Goal: Task Accomplishment & Management: Manage account settings

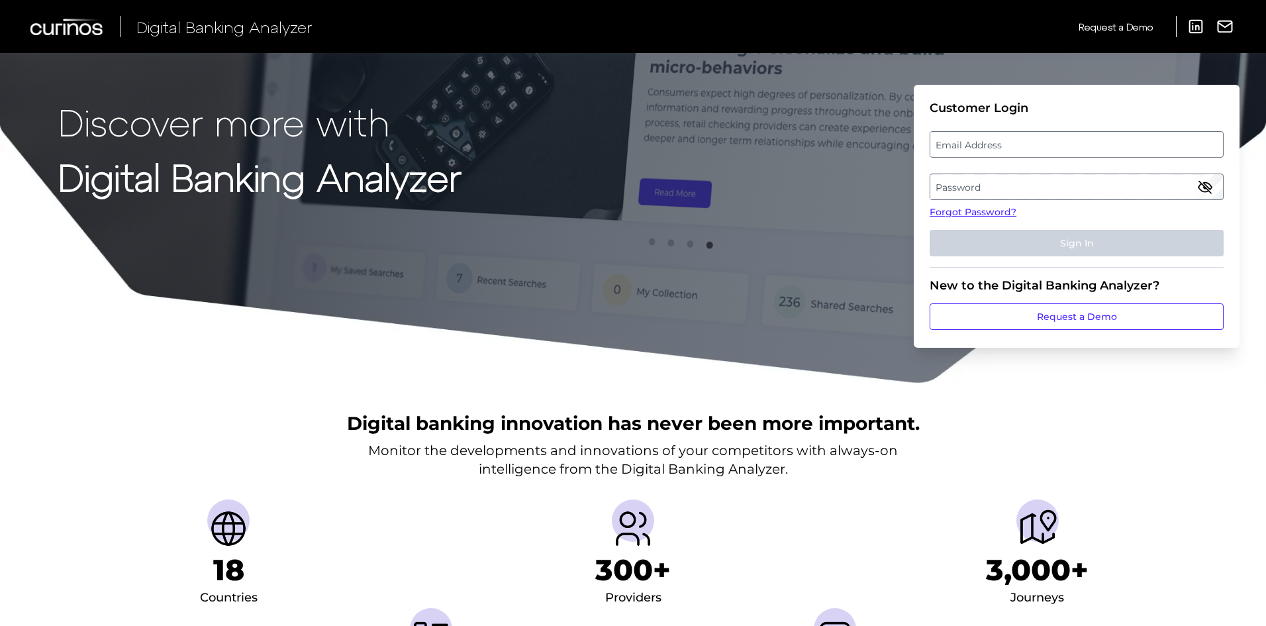
click at [983, 150] on label "Email Address" at bounding box center [1076, 144] width 292 height 24
click at [983, 150] on input "email" at bounding box center [1077, 144] width 294 height 26
click at [977, 188] on label "Password" at bounding box center [1076, 187] width 292 height 24
click at [971, 138] on label "Email Address" at bounding box center [1076, 144] width 292 height 24
click at [971, 138] on input "email" at bounding box center [1077, 144] width 294 height 26
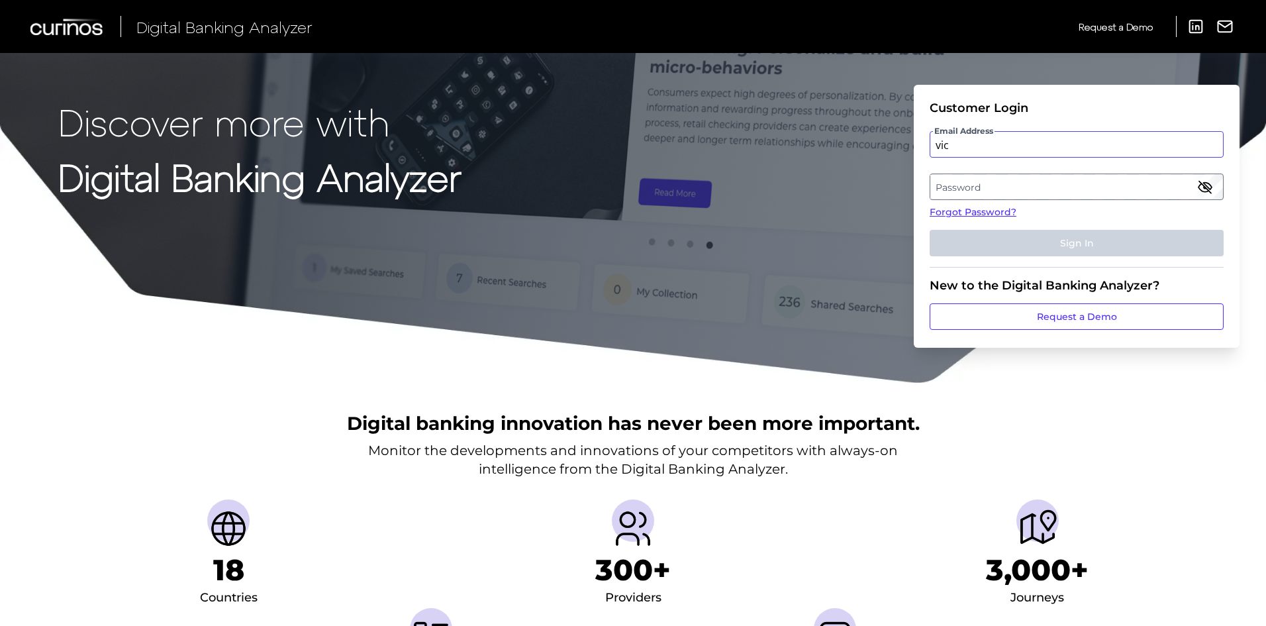
type input "[EMAIL_ADDRESS][PERSON_NAME][DOMAIN_NAME]"
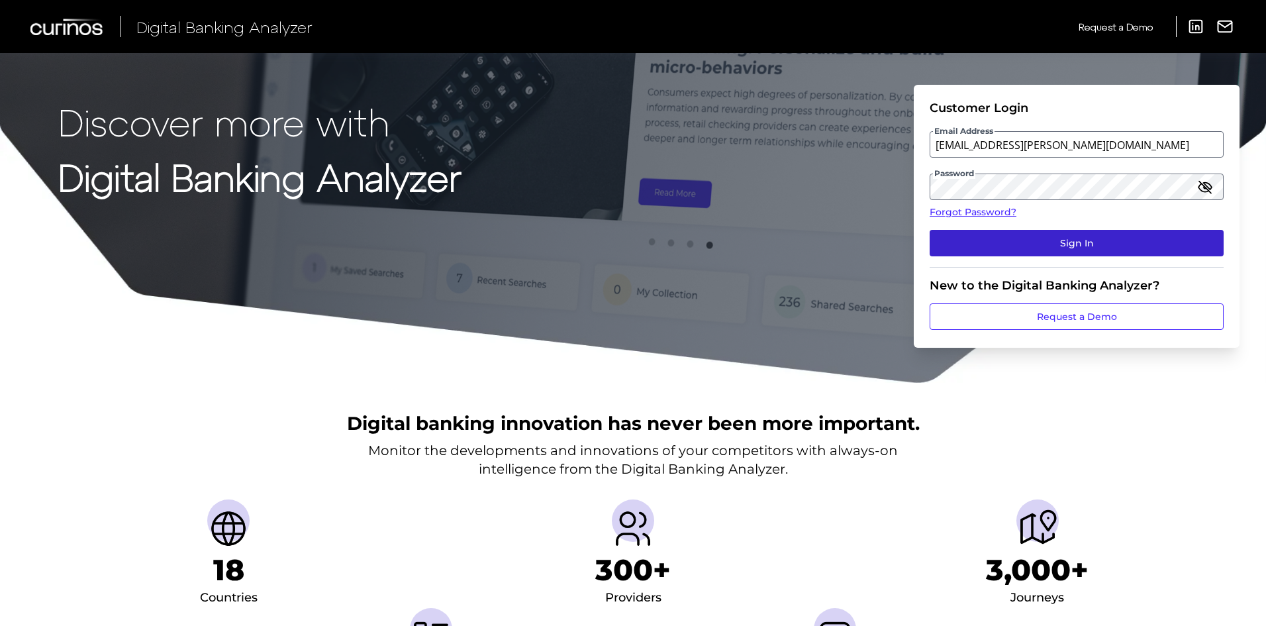
click at [1065, 237] on button "Sign In" at bounding box center [1077, 243] width 294 height 26
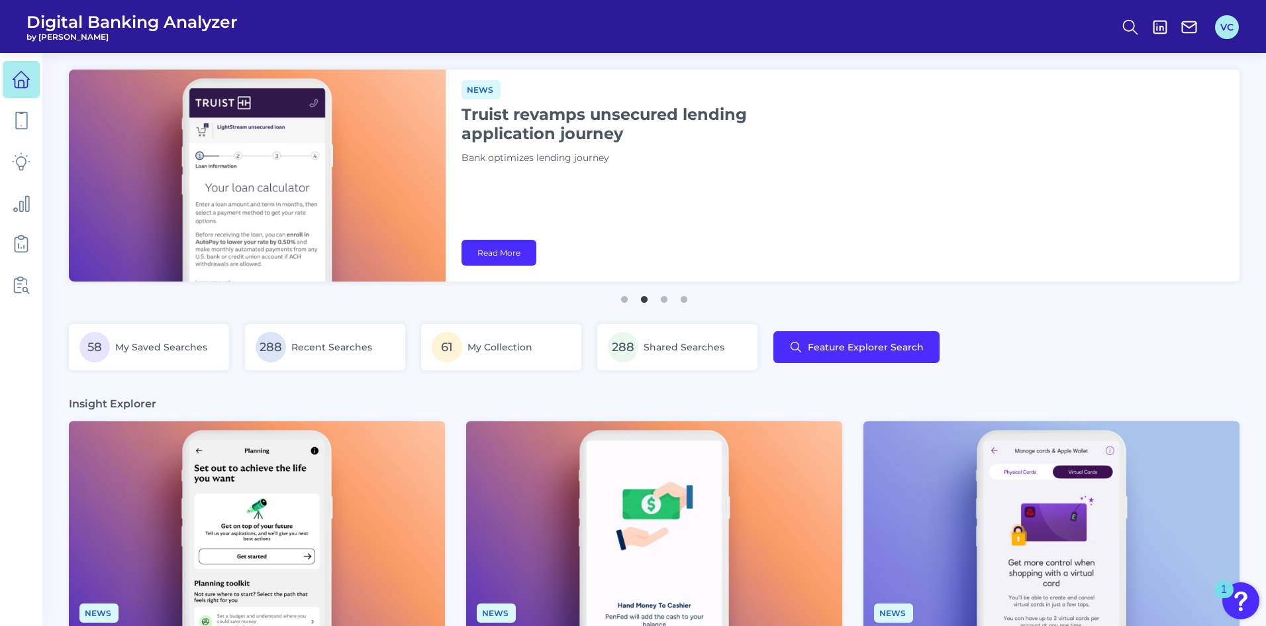
click at [1232, 22] on button "VC" at bounding box center [1227, 27] width 24 height 24
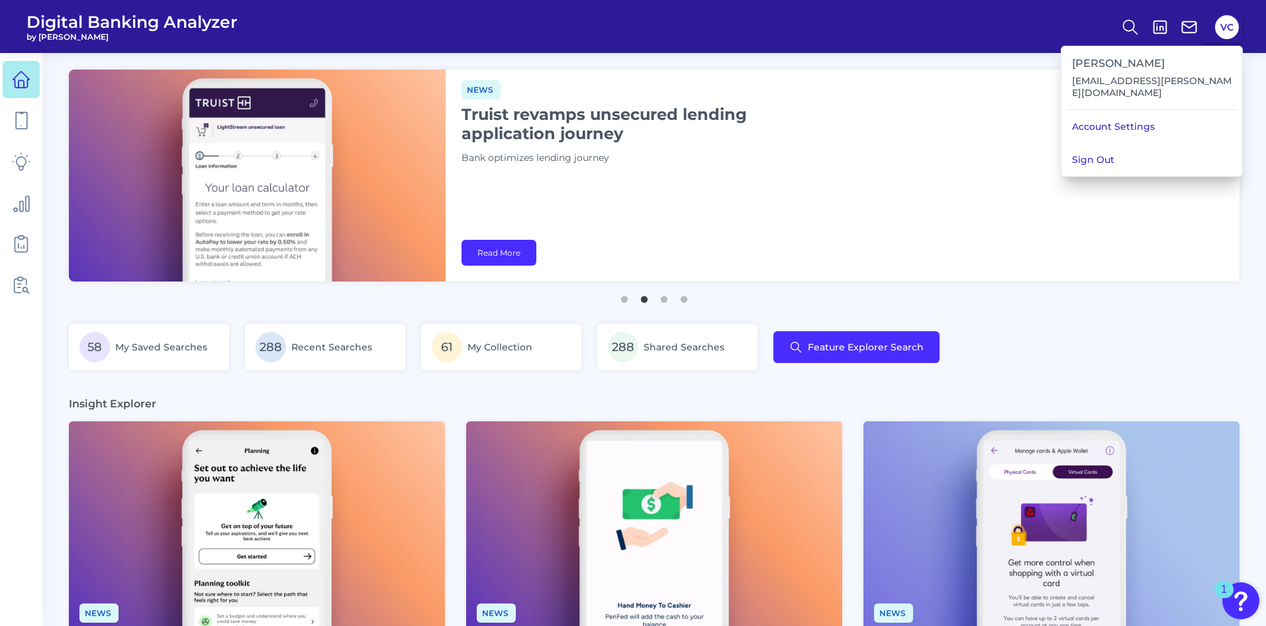
click at [1105, 353] on div "58 My Saved Searches 288 Recent Searches 61 My Collection 288 Shared Searches F…" at bounding box center [654, 355] width 1171 height 62
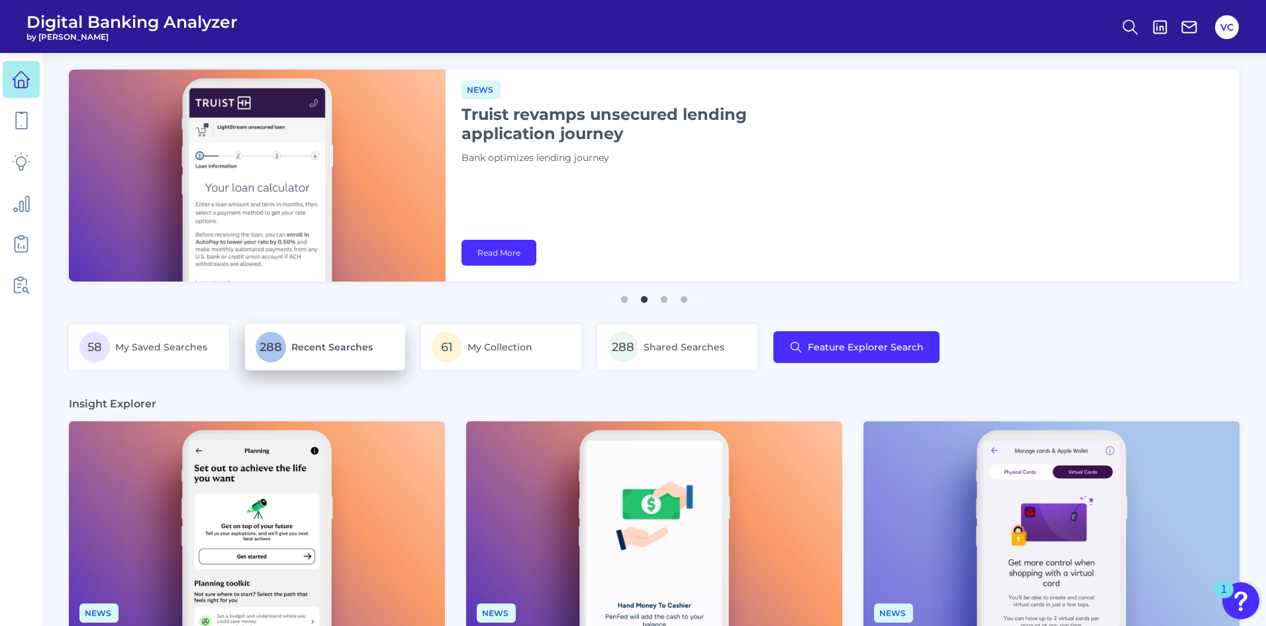
click at [299, 360] on p "288 Recent Searches" at bounding box center [325, 347] width 139 height 30
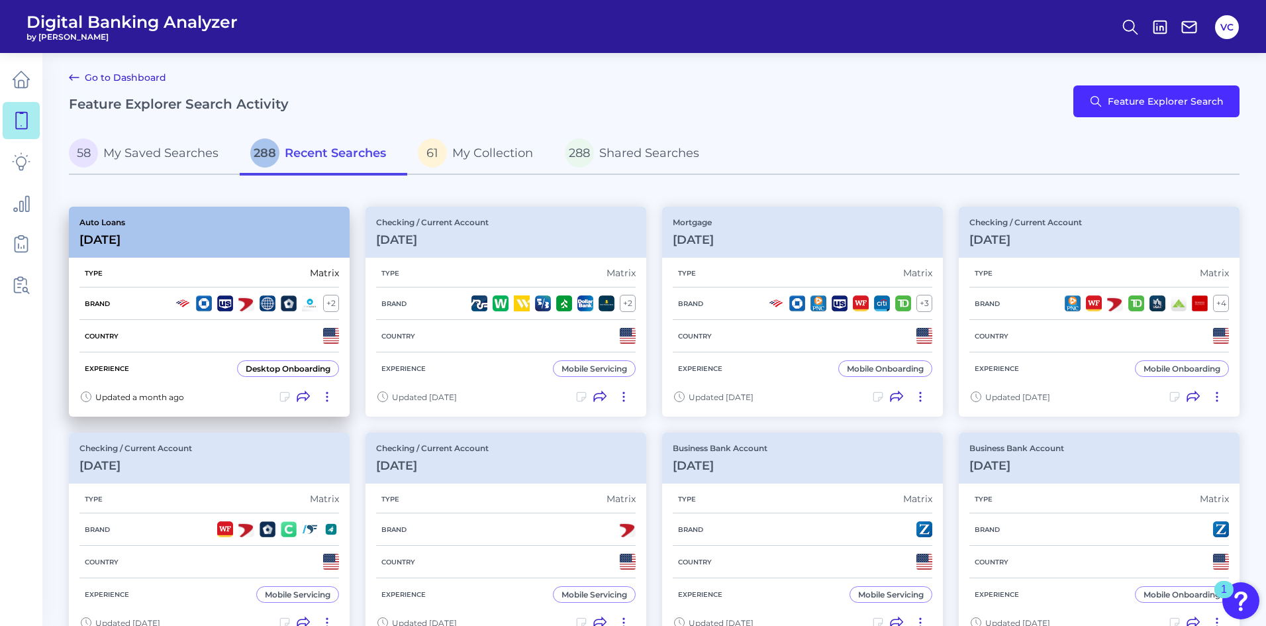
click at [132, 314] on div "Brand + 2" at bounding box center [209, 303] width 260 height 32
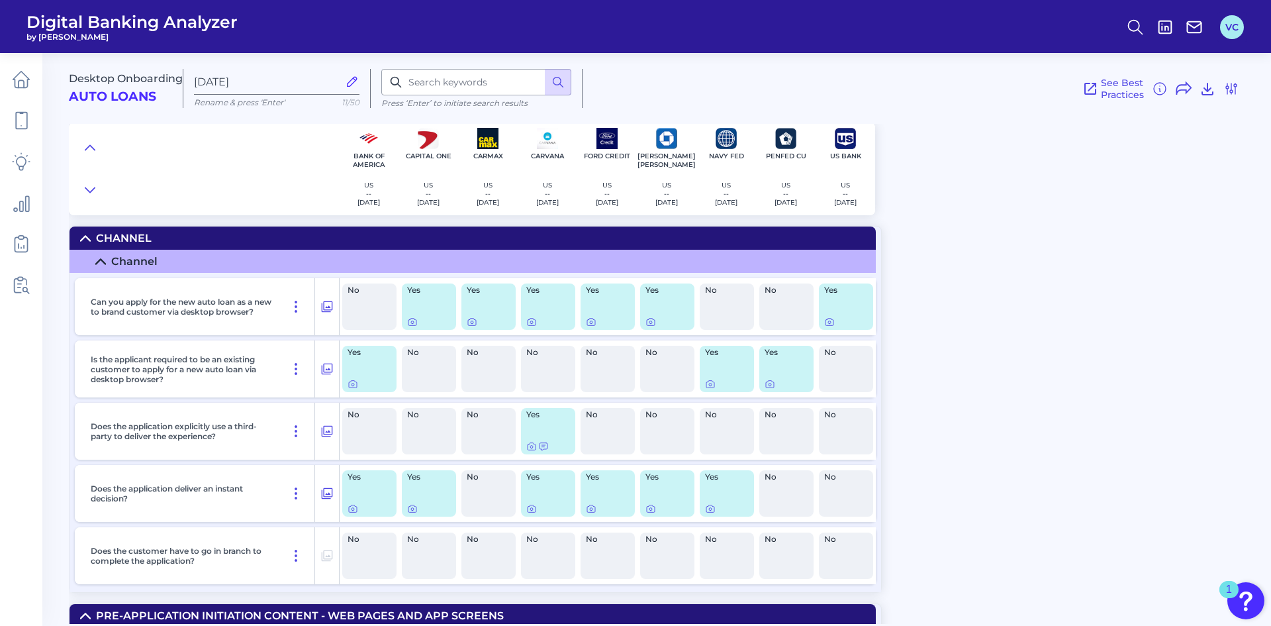
click at [1227, 30] on button "VC" at bounding box center [1232, 27] width 24 height 24
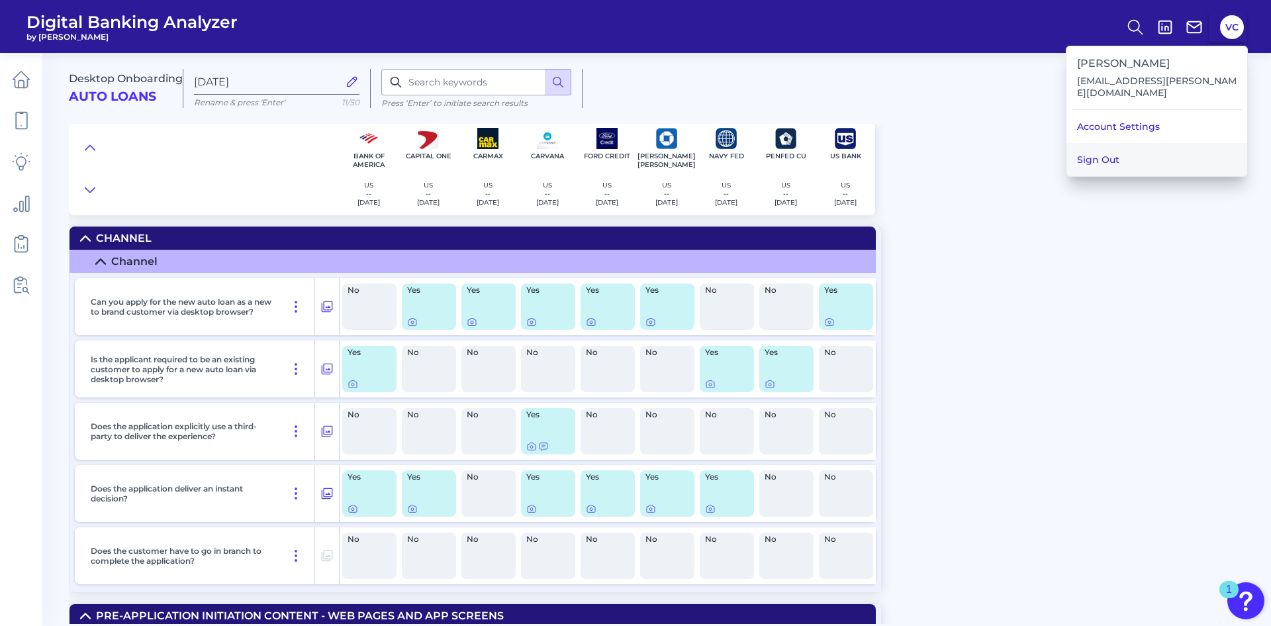
click at [1181, 154] on button "Sign Out" at bounding box center [1157, 159] width 181 height 33
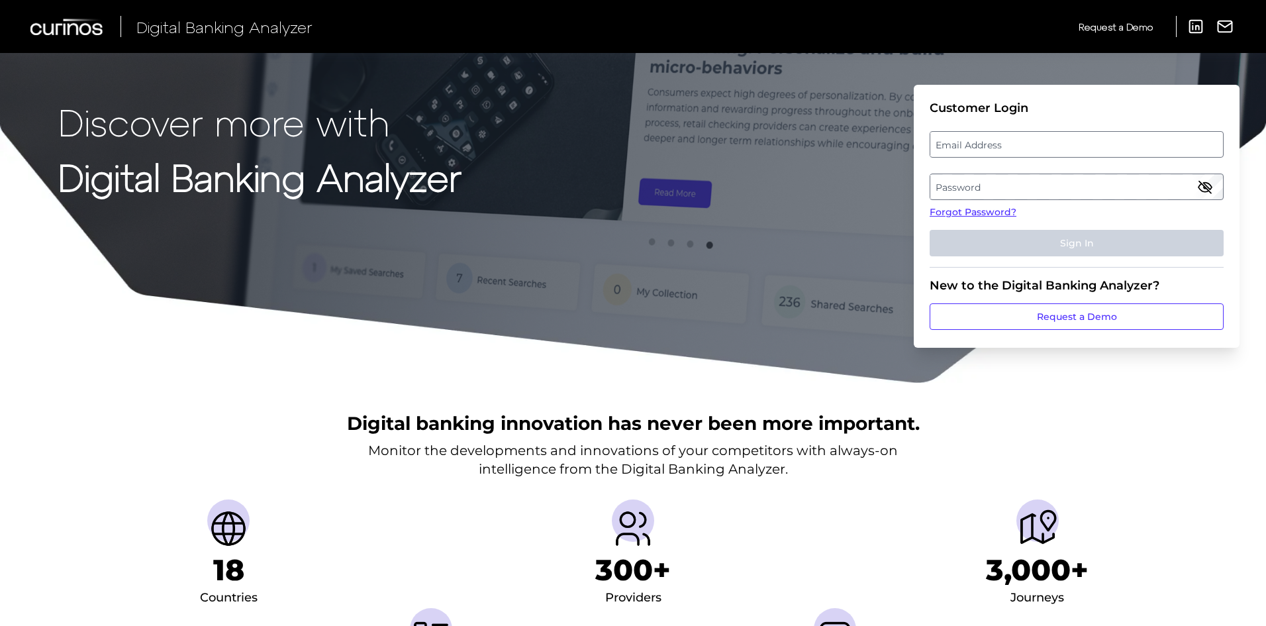
drag, startPoint x: 1079, startPoint y: 151, endPoint x: 1078, endPoint y: 137, distance: 13.9
click at [1079, 148] on label "Email Address" at bounding box center [1076, 144] width 292 height 24
click at [1079, 148] on input "email" at bounding box center [1077, 144] width 294 height 26
click at [1071, 141] on input "Email Address" at bounding box center [1077, 144] width 294 height 26
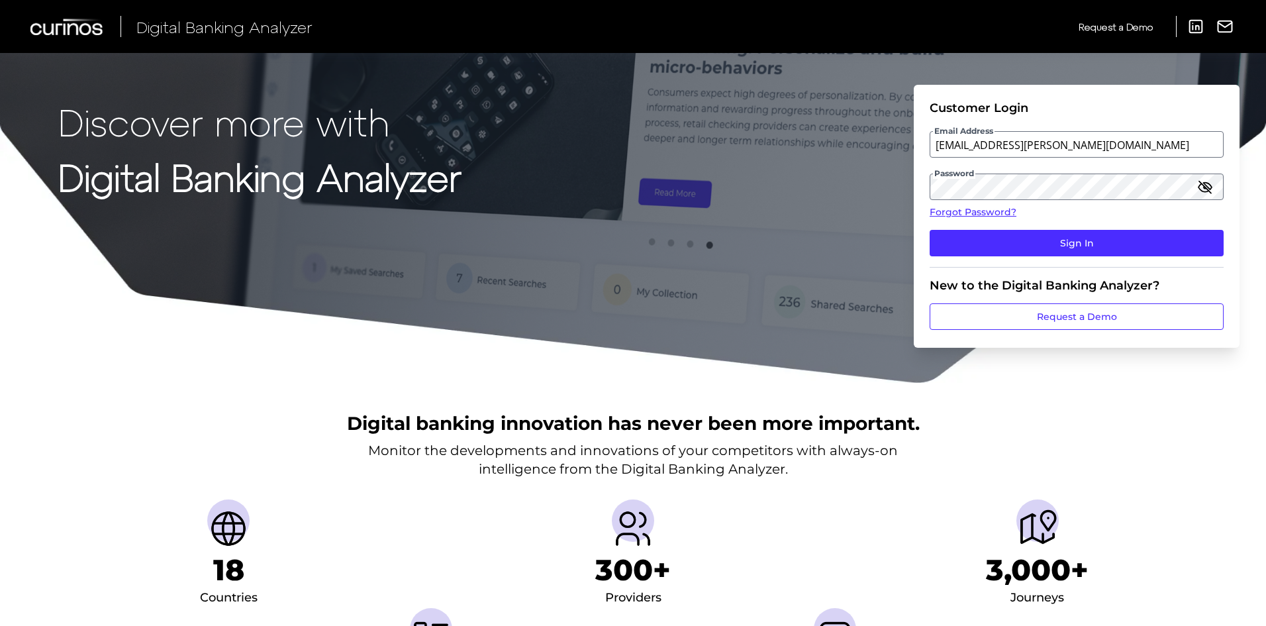
click at [974, 148] on input "[EMAIL_ADDRESS][PERSON_NAME][DOMAIN_NAME]" at bounding box center [1077, 144] width 294 height 26
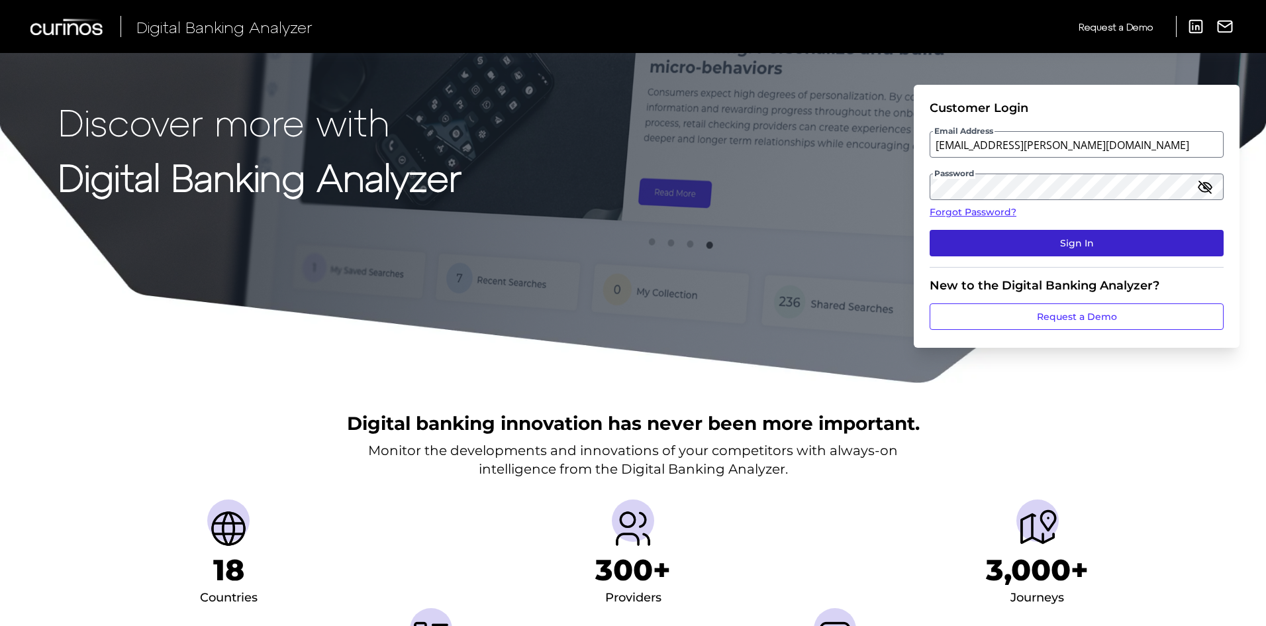
click at [1113, 248] on button "Sign In" at bounding box center [1077, 243] width 294 height 26
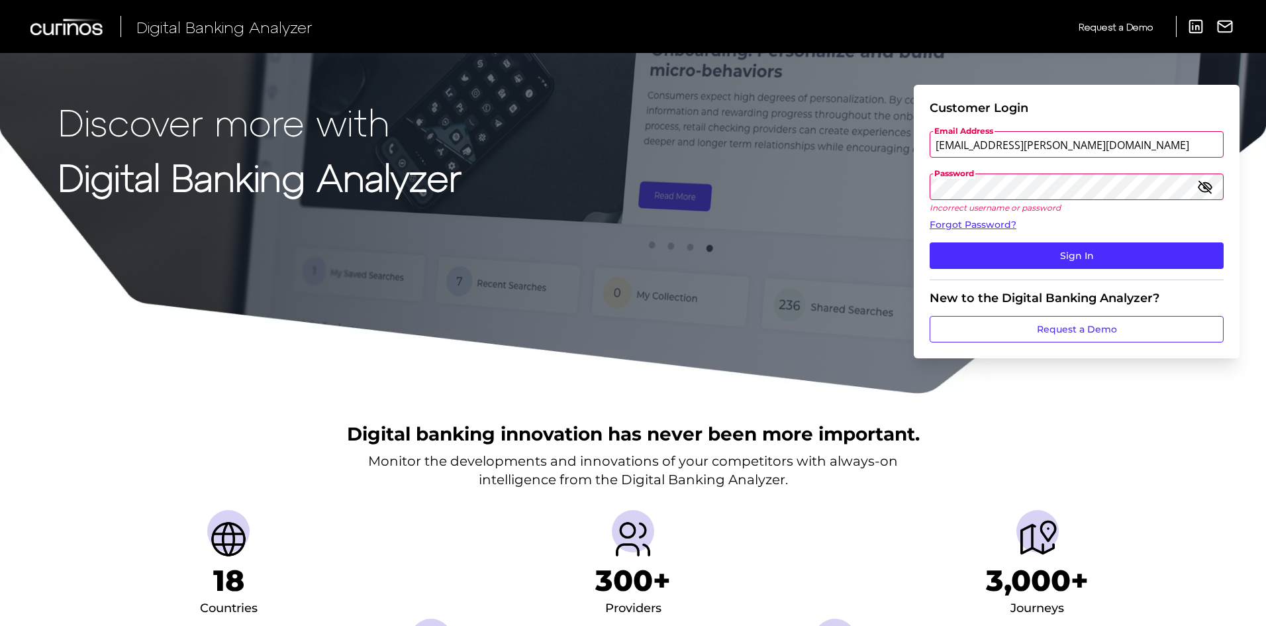
click at [1078, 143] on input "[EMAIL_ADDRESS][PERSON_NAME][DOMAIN_NAME]" at bounding box center [1077, 144] width 294 height 26
drag, startPoint x: 1078, startPoint y: 143, endPoint x: 1024, endPoint y: 148, distance: 53.8
click at [901, 138] on div "Discover more with Digital Banking Analyzer Customer Login Email Address [EMAIL…" at bounding box center [633, 197] width 1266 height 395
click at [1206, 187] on icon "button" at bounding box center [1205, 187] width 16 height 16
click at [928, 189] on form "Customer Login Email Address [EMAIL_ADDRESS][PERSON_NAME][DOMAIN_NAME] Password…" at bounding box center [1077, 221] width 326 height 273
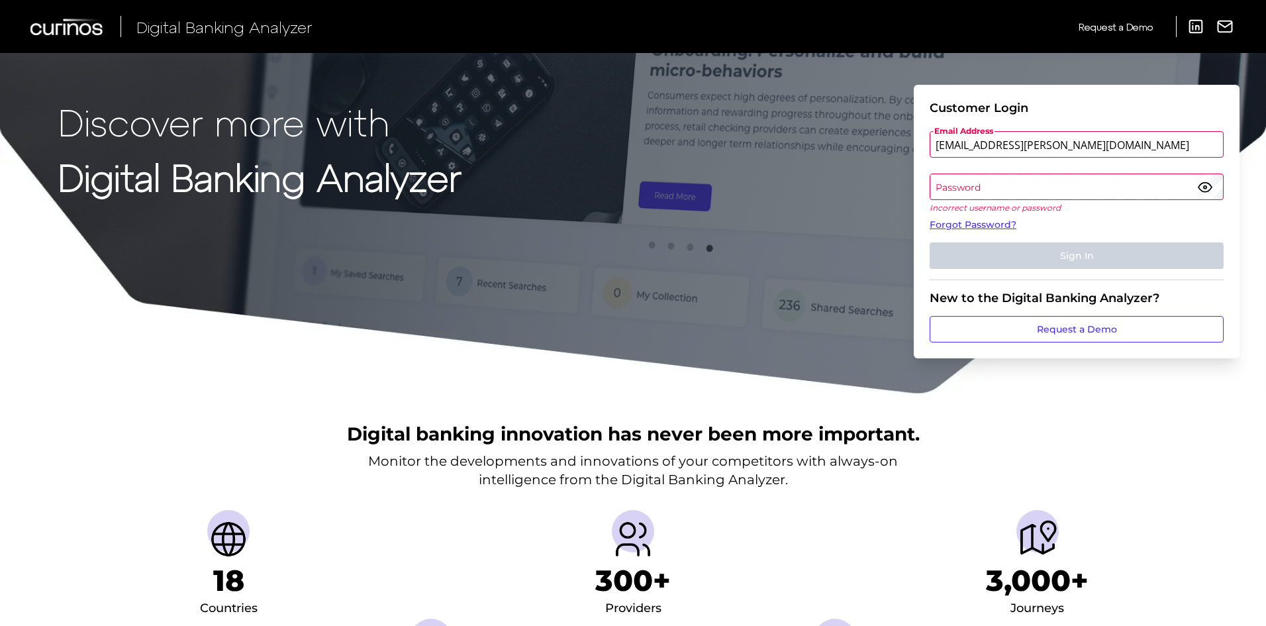
click at [952, 413] on div "Digital banking innovation has never been more important. Monitor the developme…" at bounding box center [633, 575] width 1266 height 360
click at [1077, 405] on div "Digital banking innovation has never been more important. Monitor the developme…" at bounding box center [633, 575] width 1266 height 360
click at [1101, 148] on input "[EMAIL_ADDRESS][PERSON_NAME][DOMAIN_NAME]" at bounding box center [1077, 144] width 294 height 26
type input "v"
drag, startPoint x: 1104, startPoint y: 145, endPoint x: 1098, endPoint y: 140, distance: 7.6
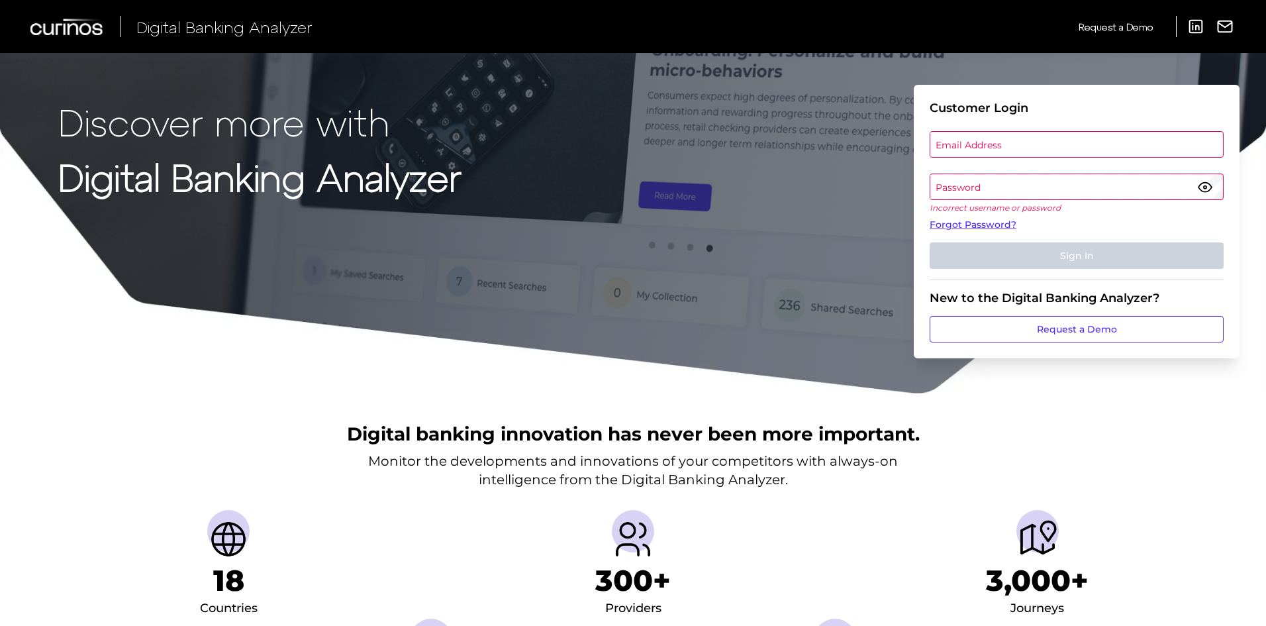
click at [1101, 143] on label "Email Address" at bounding box center [1076, 144] width 292 height 24
click at [1101, 143] on input "email" at bounding box center [1077, 144] width 294 height 26
click at [1040, 146] on input "vic.[PERSON_NAME].demo" at bounding box center [1077, 144] width 294 height 26
type input "[EMAIL_ADDRESS][PERSON_NAME][DOMAIN_NAME]"
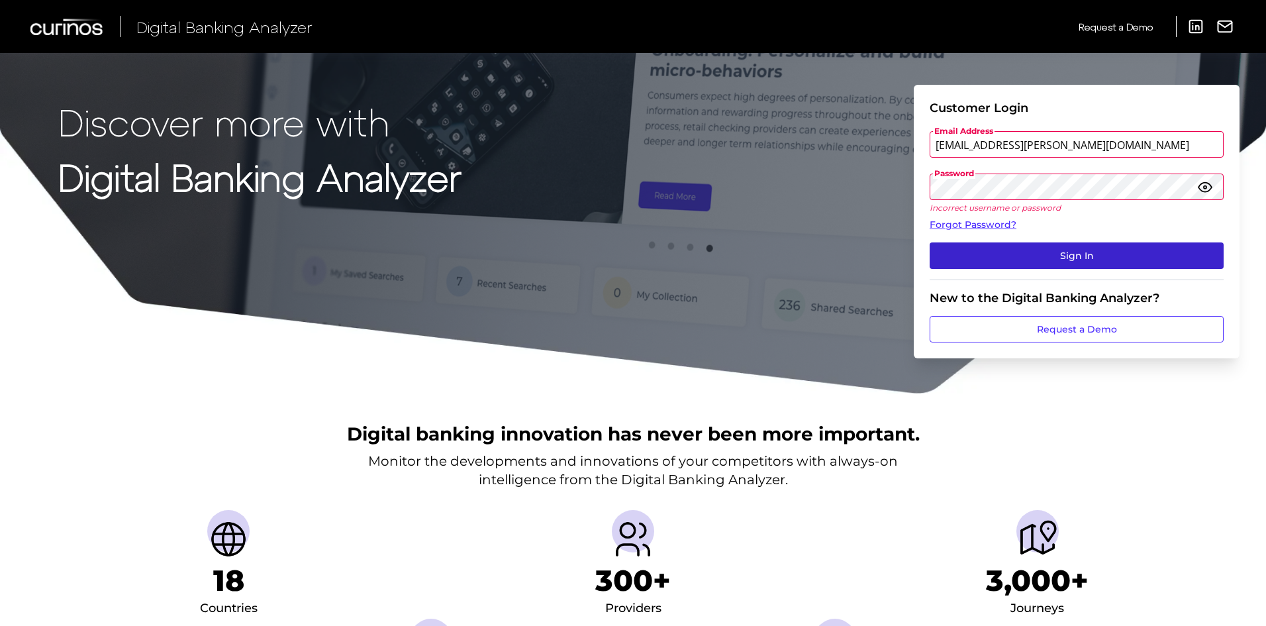
click at [1035, 259] on button "Sign In" at bounding box center [1077, 255] width 294 height 26
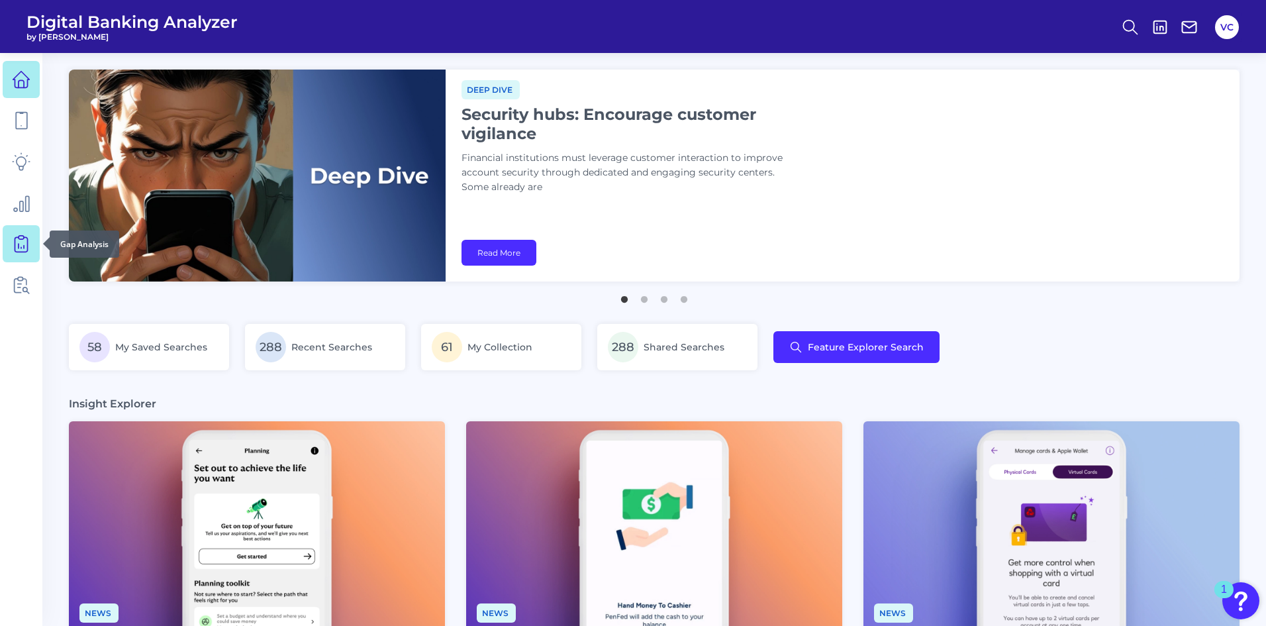
click at [14, 247] on icon at bounding box center [21, 243] width 19 height 19
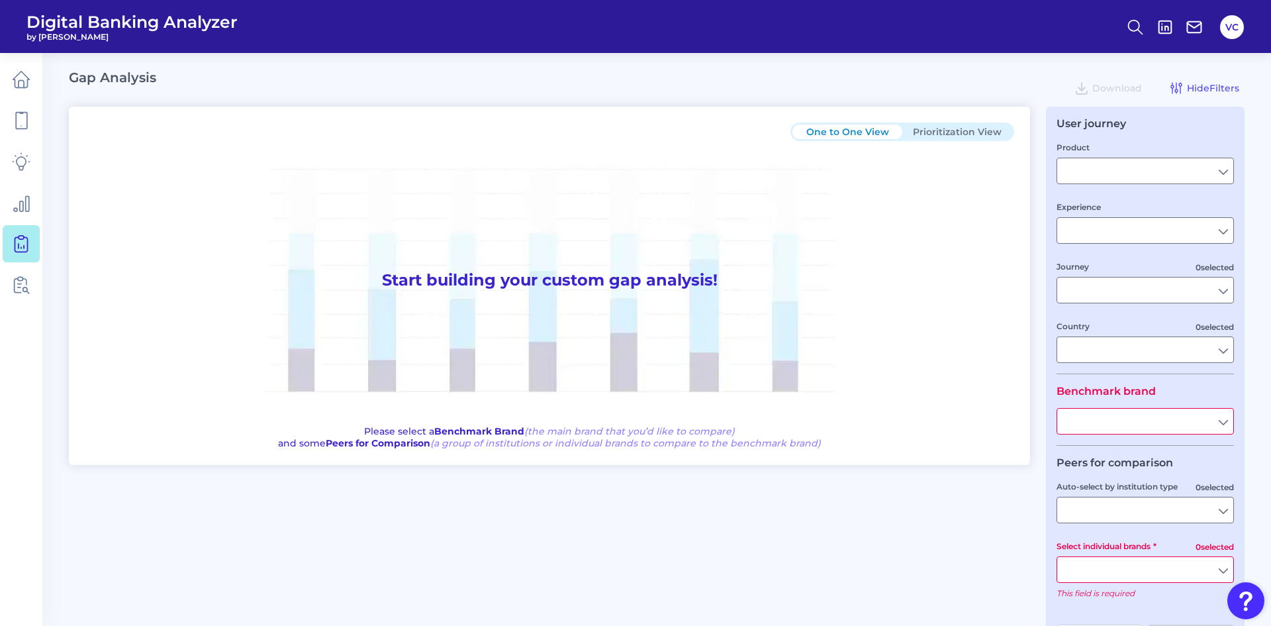
type input "Checking / Current Account"
type input "Mobile Servicing"
type input "Pre-Login Area, New Customer Onboarding, Login & Authentication, Accounts and t…"
type input "[GEOGRAPHIC_DATA]"
type input "All Select individual brands"
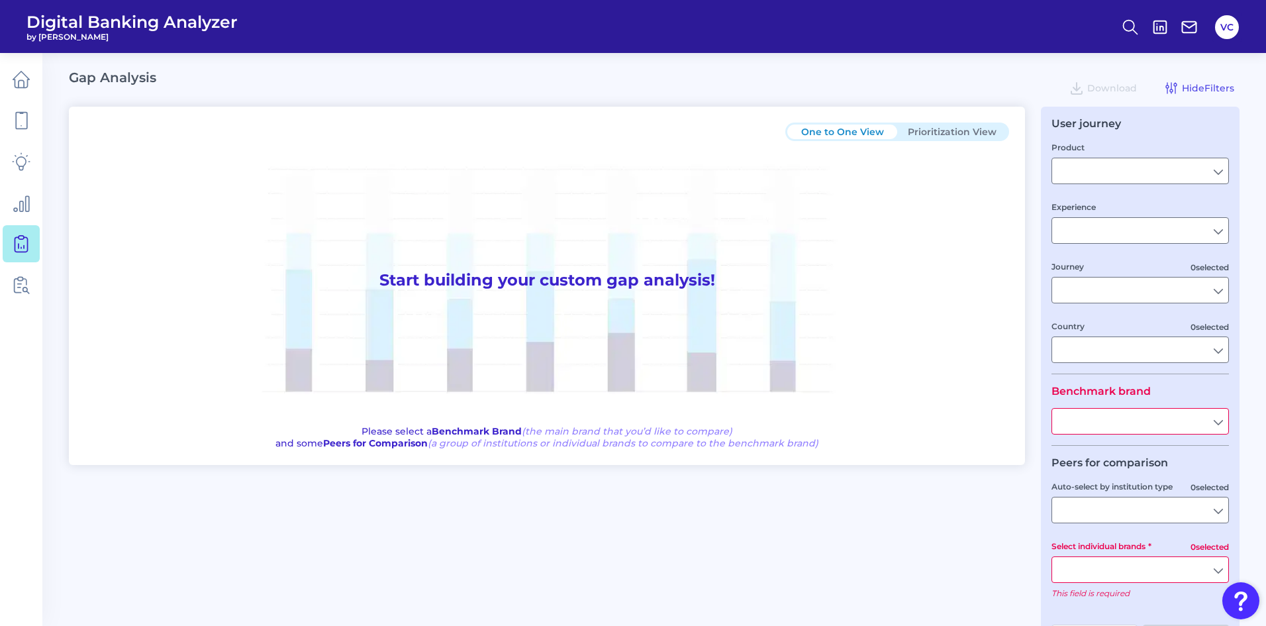
type input "All Journeys"
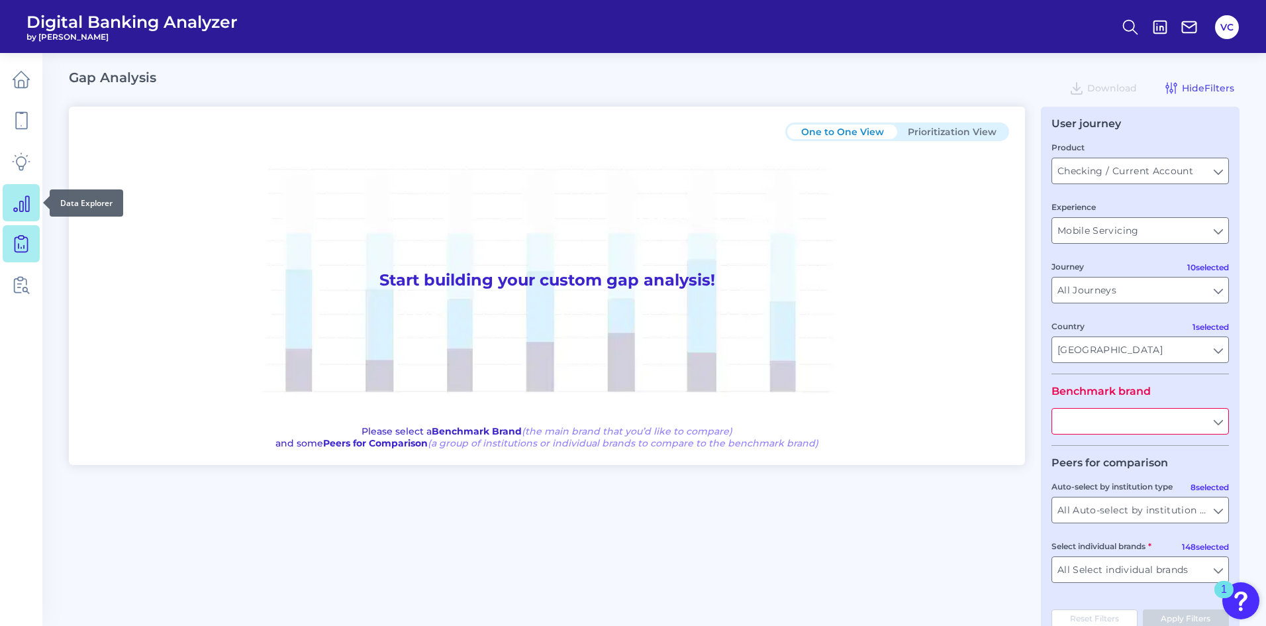
click at [14, 209] on icon at bounding box center [21, 203] width 15 height 15
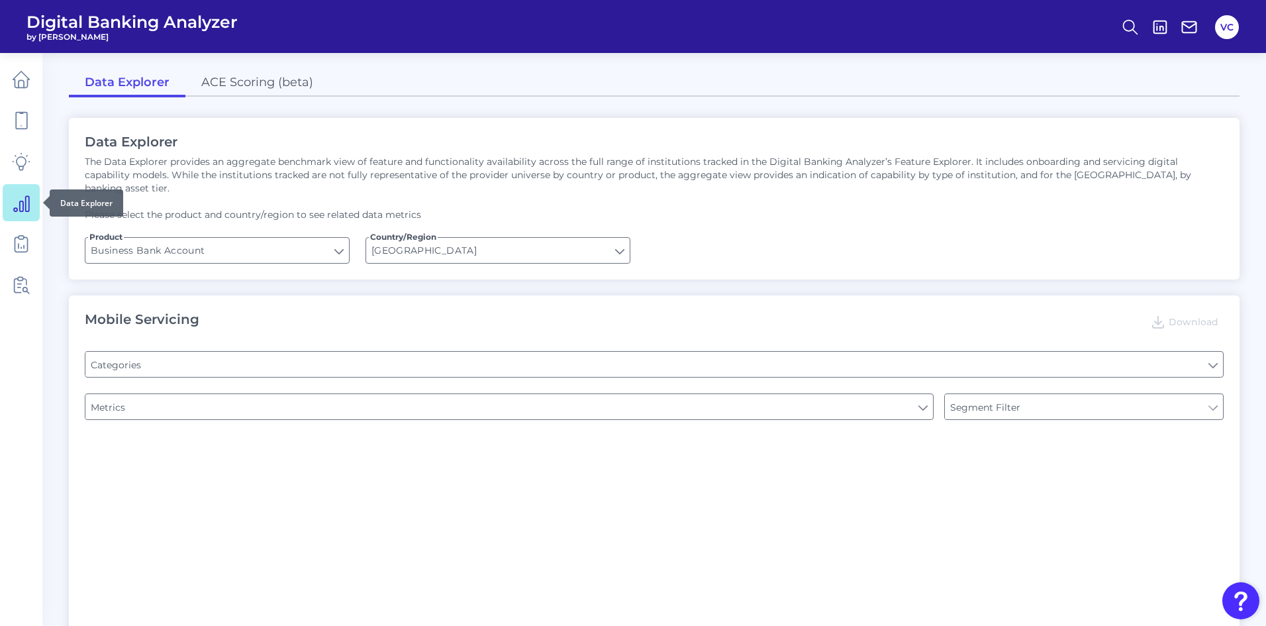
type input "Pre-login Features"
type input "Type of Institution"
type input "Channel"
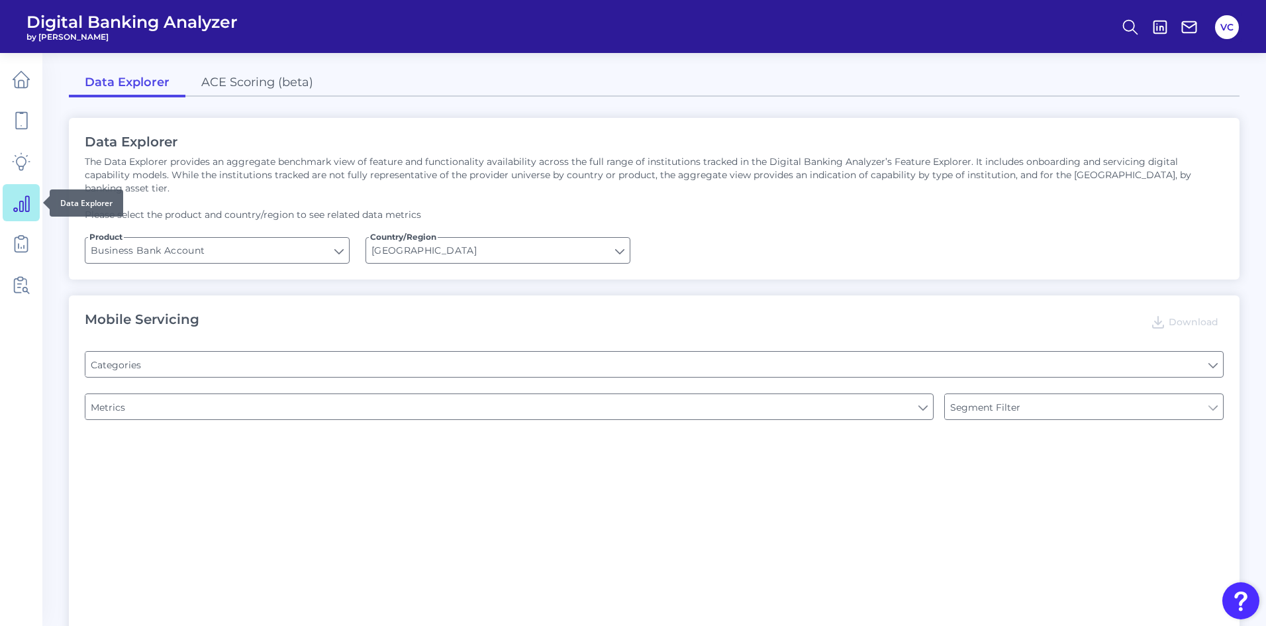
type input "Login"
type input "Upon opening the app are users immediately prompted to use Touch/Face ID to log…"
type input "Can you apply for the PRODUCT as a new to brand customer on ANY digital channel?"
type input "Does it offer third-party single sign on?"
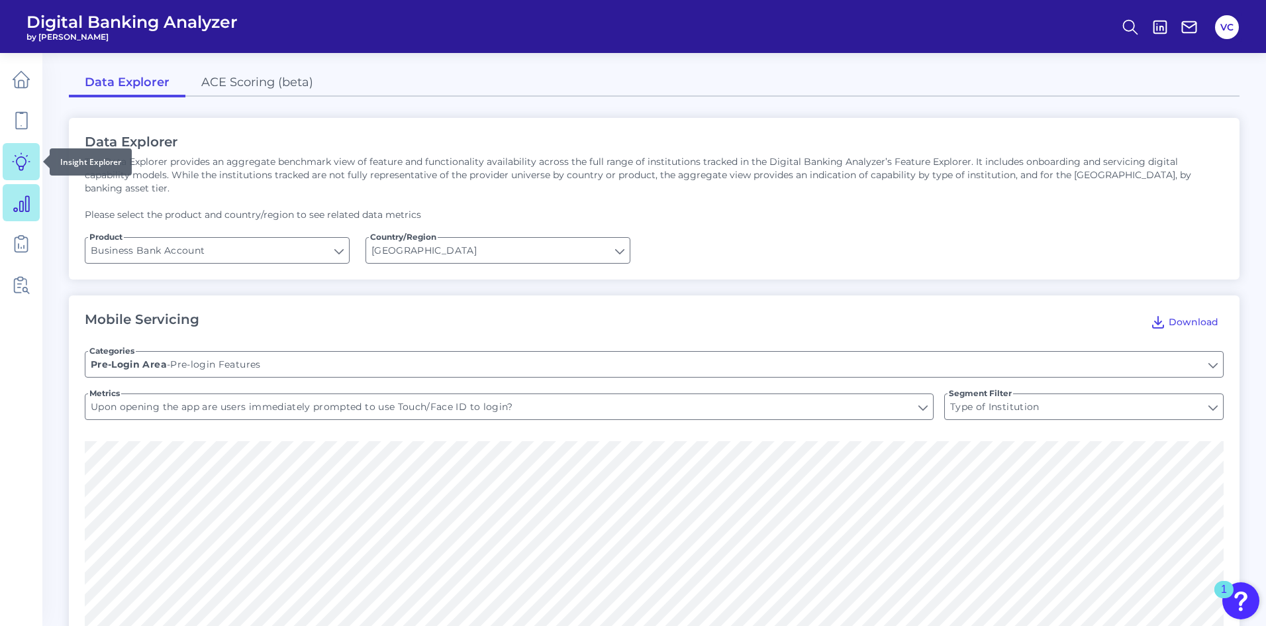
click at [14, 169] on icon at bounding box center [21, 161] width 19 height 19
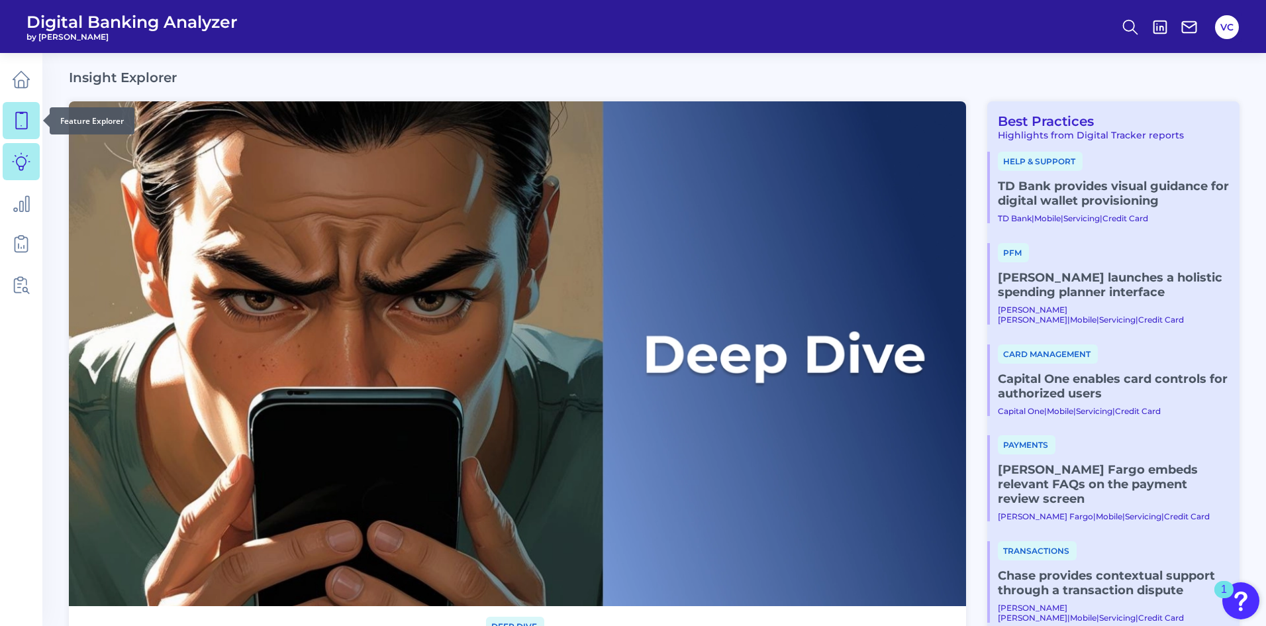
click at [23, 119] on icon at bounding box center [21, 120] width 19 height 19
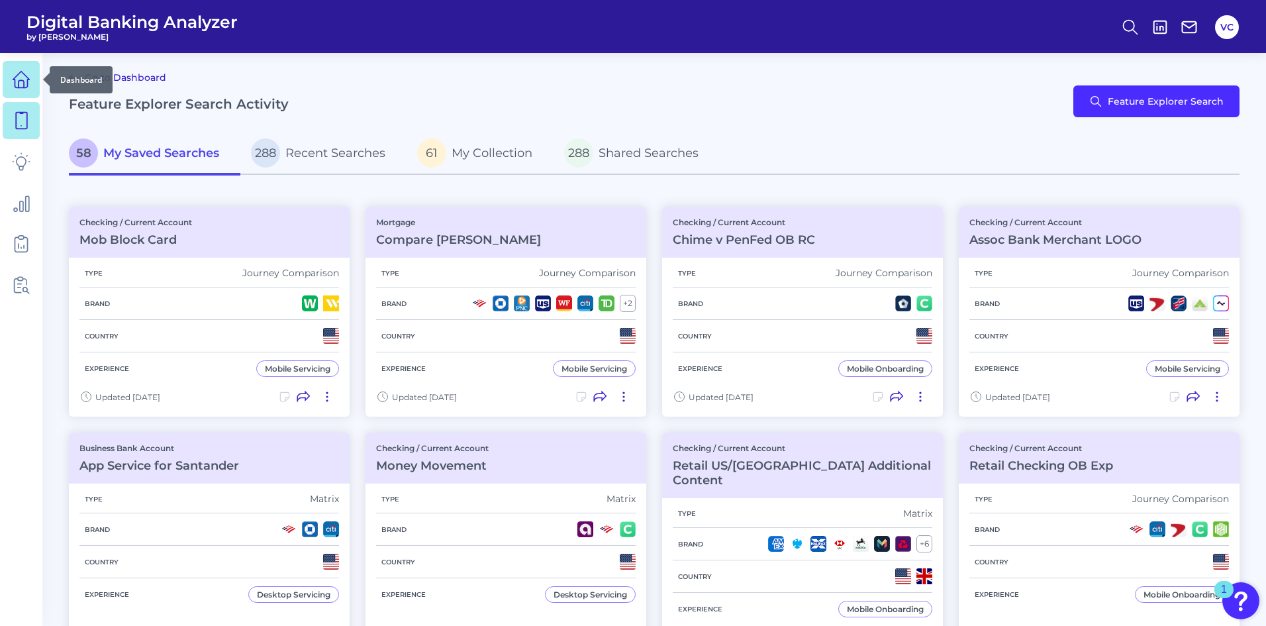
click at [20, 83] on icon at bounding box center [21, 79] width 19 height 19
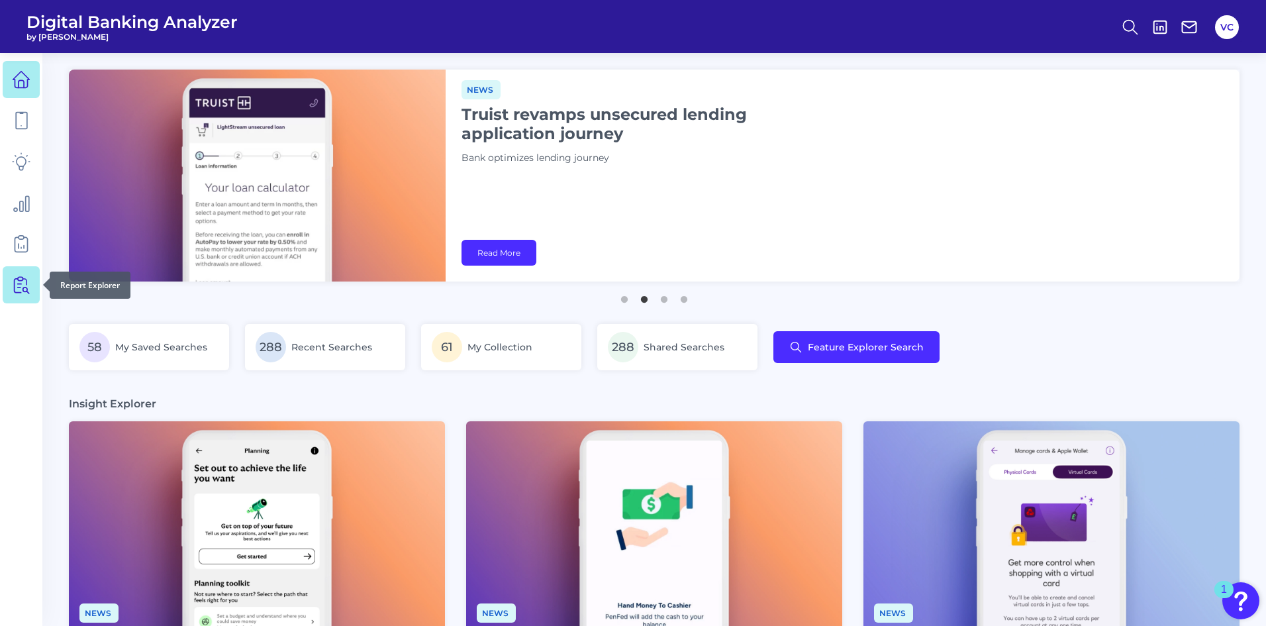
click at [10, 287] on link at bounding box center [21, 284] width 37 height 37
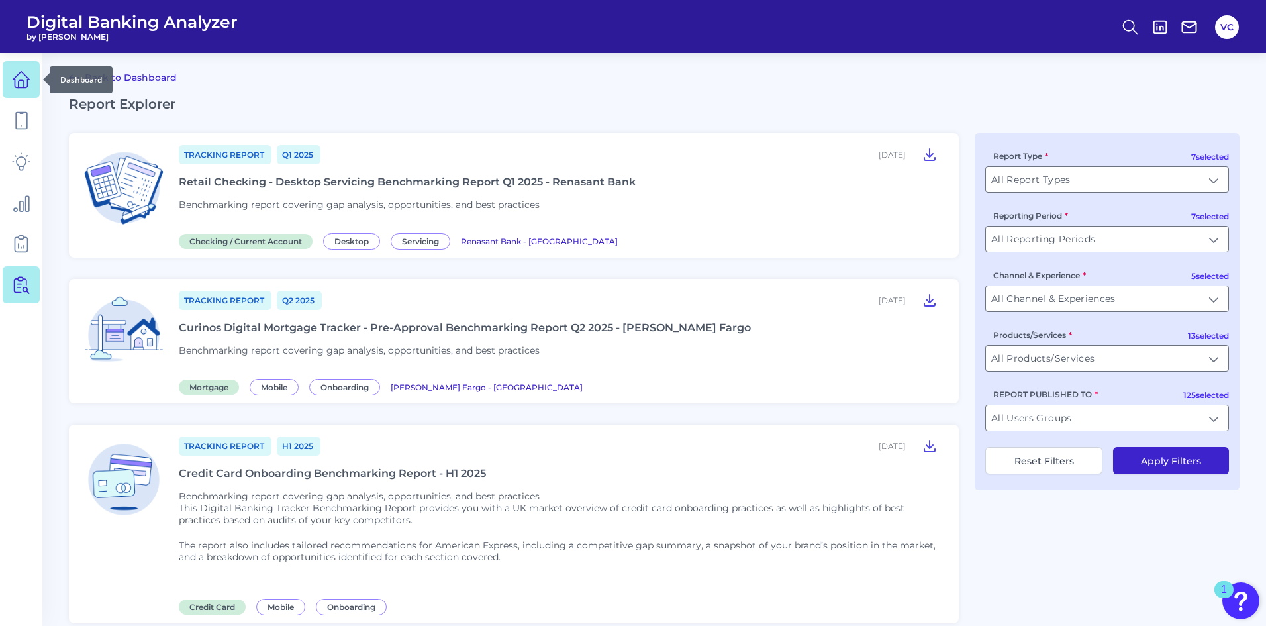
click at [22, 85] on icon at bounding box center [21, 79] width 19 height 19
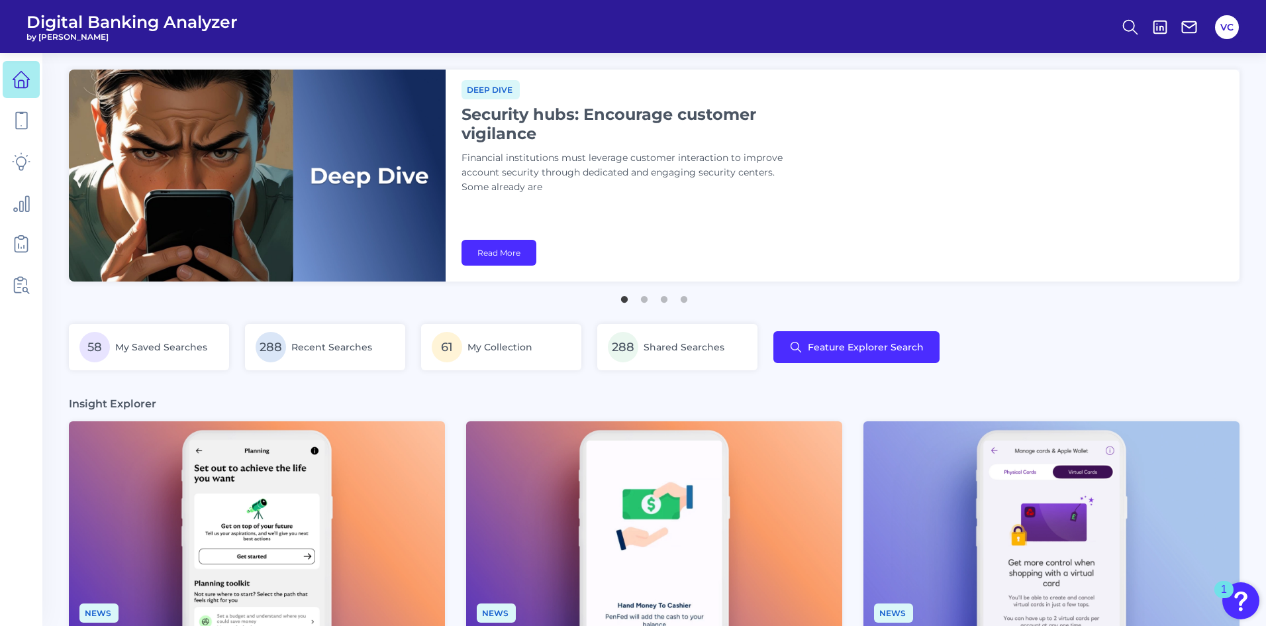
click at [1234, 37] on div "VC" at bounding box center [1227, 27] width 30 height 30
click at [1230, 34] on button "VC" at bounding box center [1227, 27] width 24 height 24
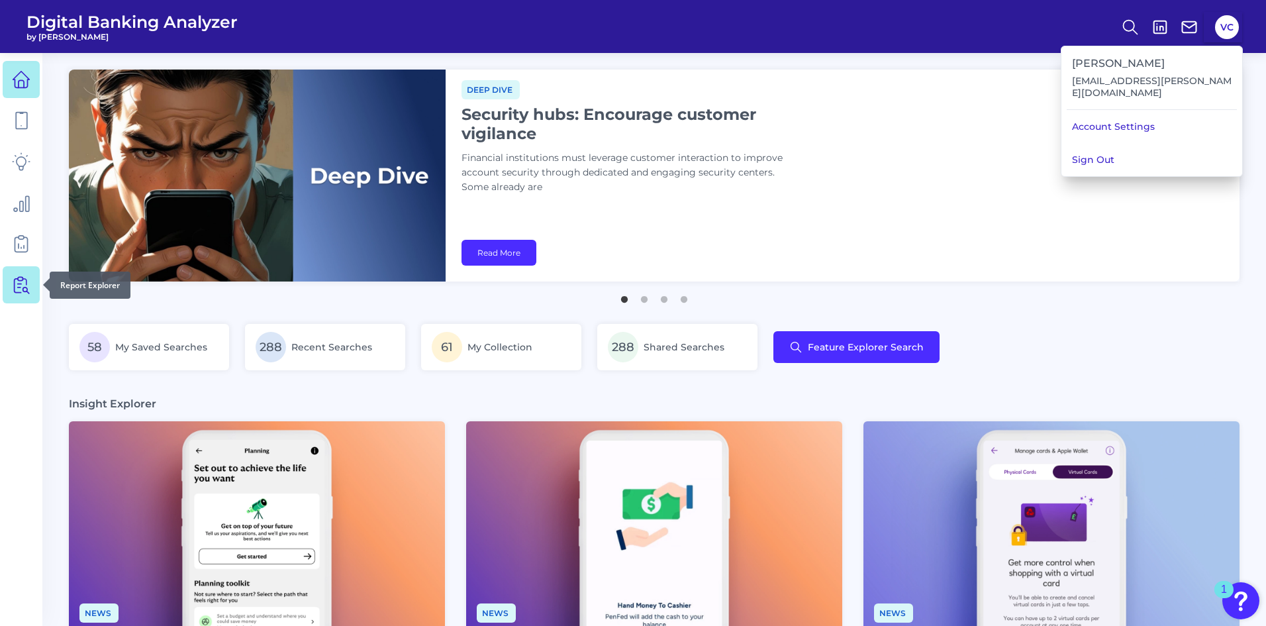
click at [24, 285] on icon at bounding box center [21, 284] width 19 height 19
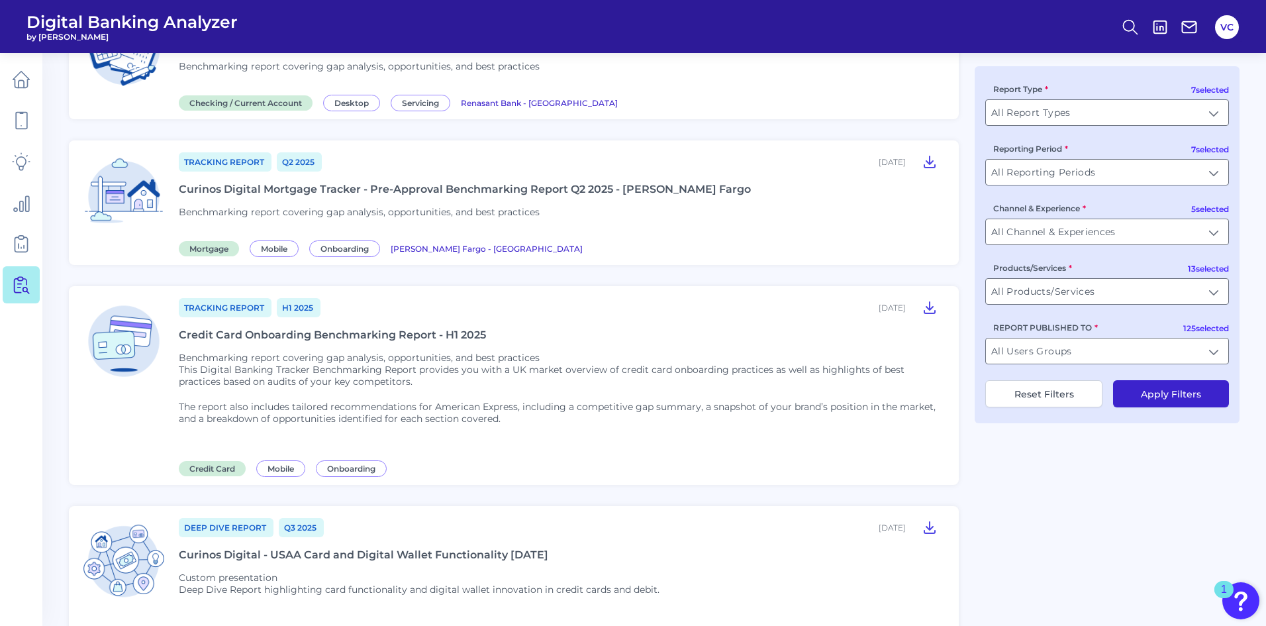
scroll to position [199, 0]
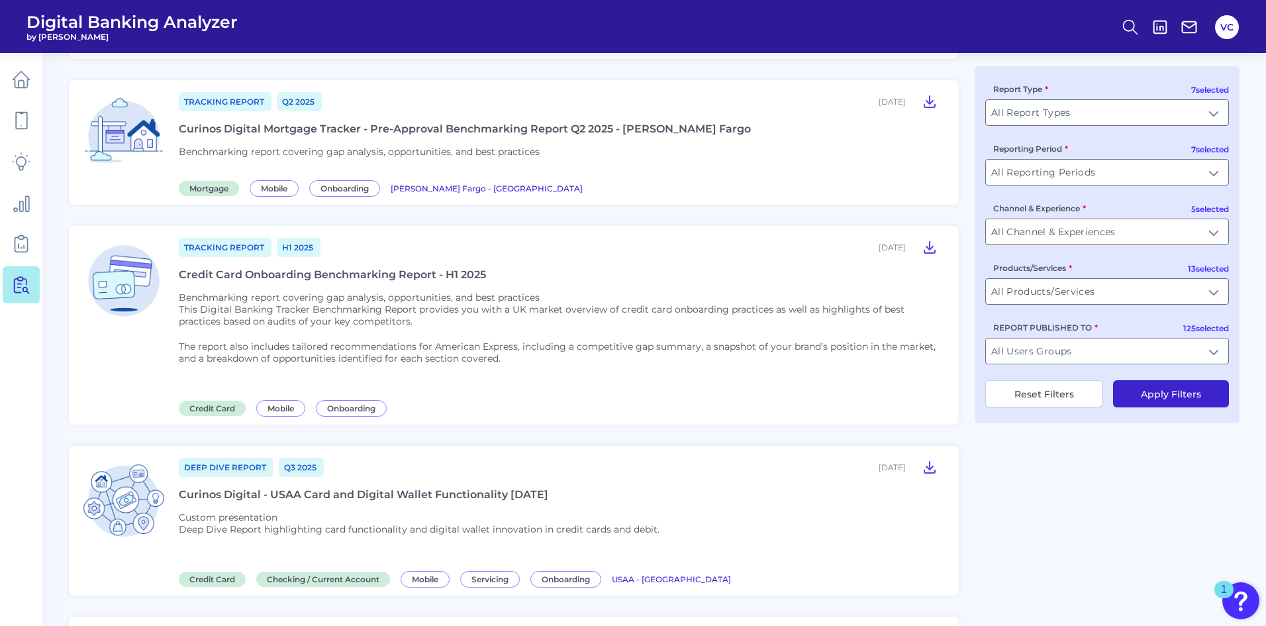
click at [321, 272] on div "Credit Card Onboarding Benchmarking Report - H1 2025" at bounding box center [332, 274] width 307 height 13
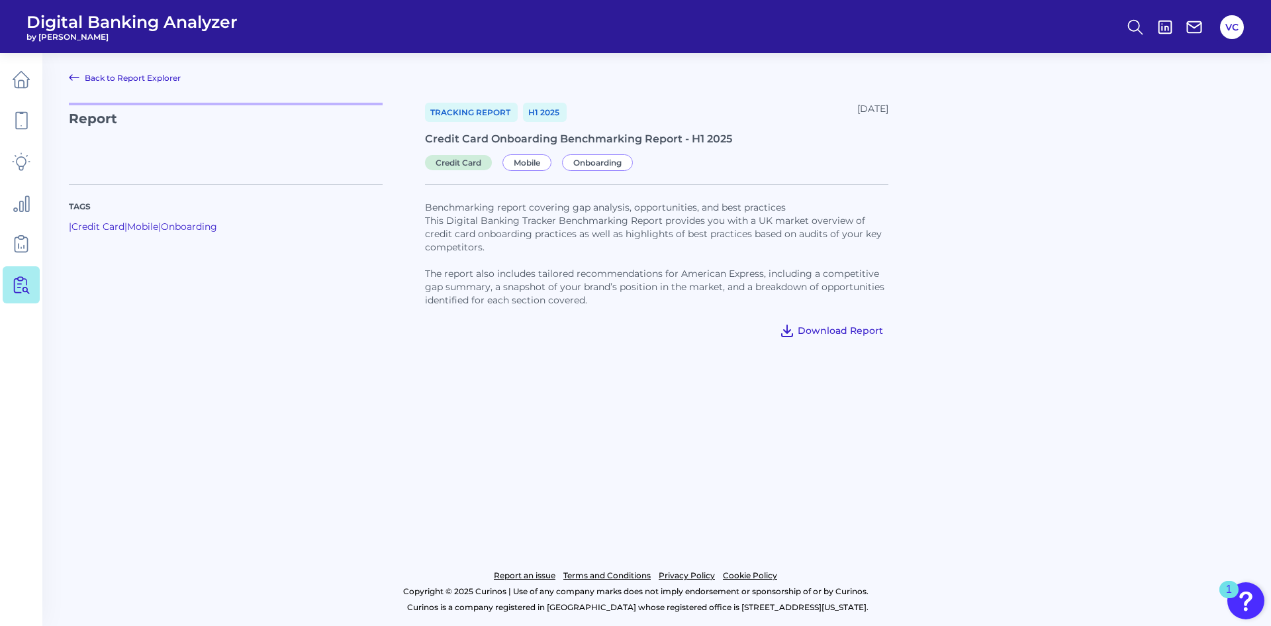
click at [824, 334] on span "Download Report" at bounding box center [840, 330] width 85 height 12
click at [19, 74] on icon at bounding box center [21, 80] width 17 height 17
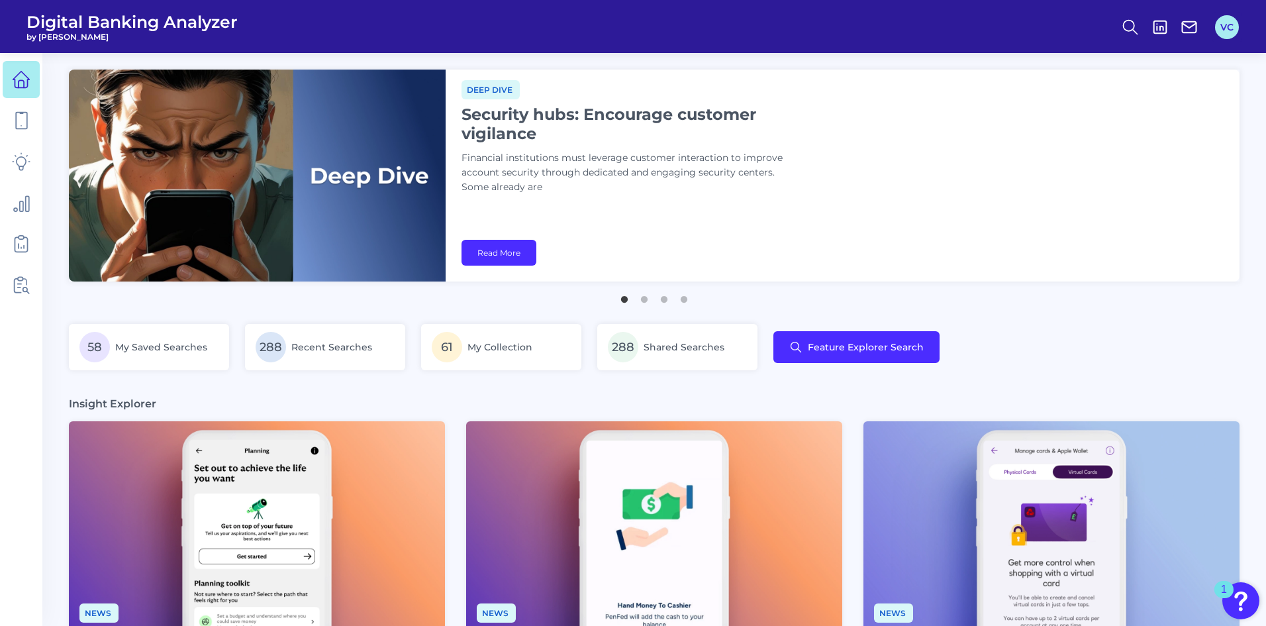
click at [1228, 26] on button "VC" at bounding box center [1227, 27] width 24 height 24
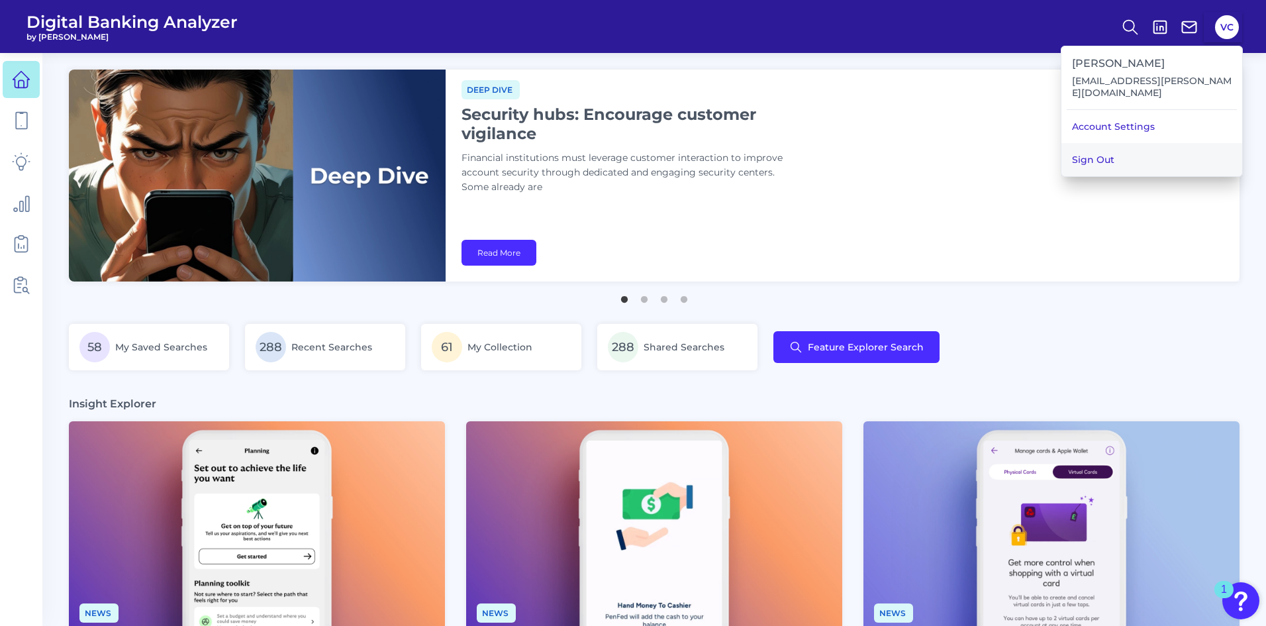
drag, startPoint x: 1152, startPoint y: 152, endPoint x: 1141, endPoint y: 157, distance: 11.8
click at [1152, 153] on button "Sign Out" at bounding box center [1152, 159] width 181 height 33
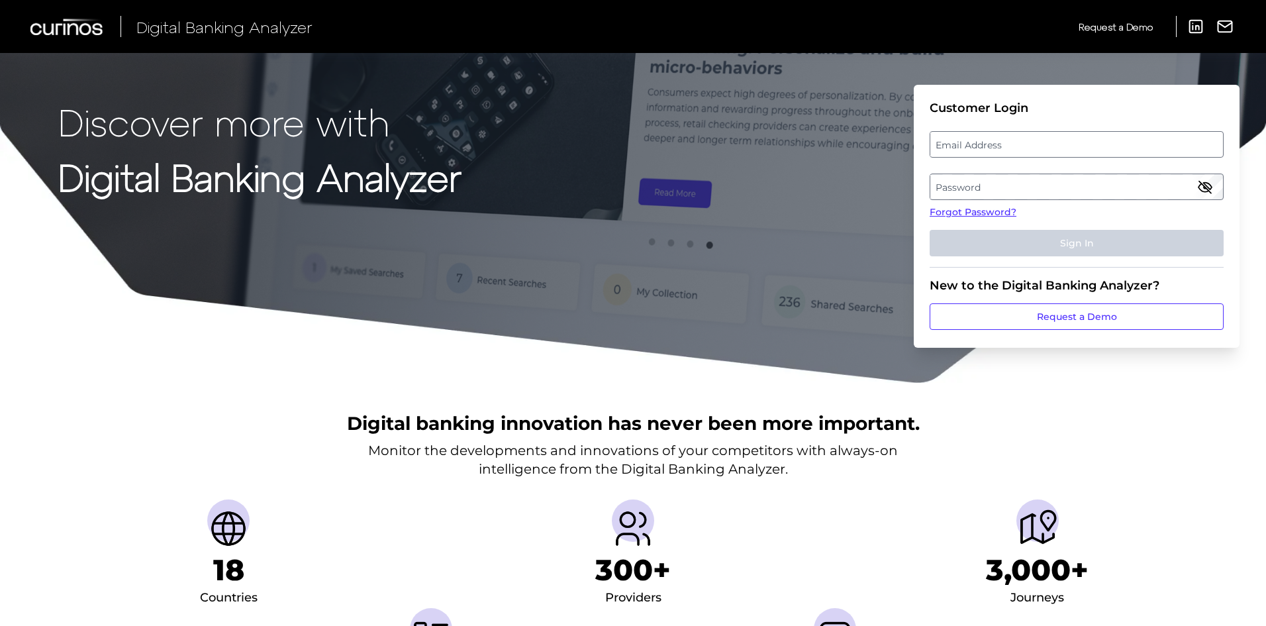
click at [1030, 143] on label "Email Address" at bounding box center [1076, 144] width 292 height 24
click at [1030, 143] on input "email" at bounding box center [1077, 144] width 294 height 26
type input "[EMAIL_ADDRESS][PERSON_NAME][DOMAIN_NAME]"
click at [1021, 191] on label "Password" at bounding box center [1076, 187] width 292 height 24
click at [1013, 209] on link "Forgot Password?" at bounding box center [1077, 212] width 294 height 14
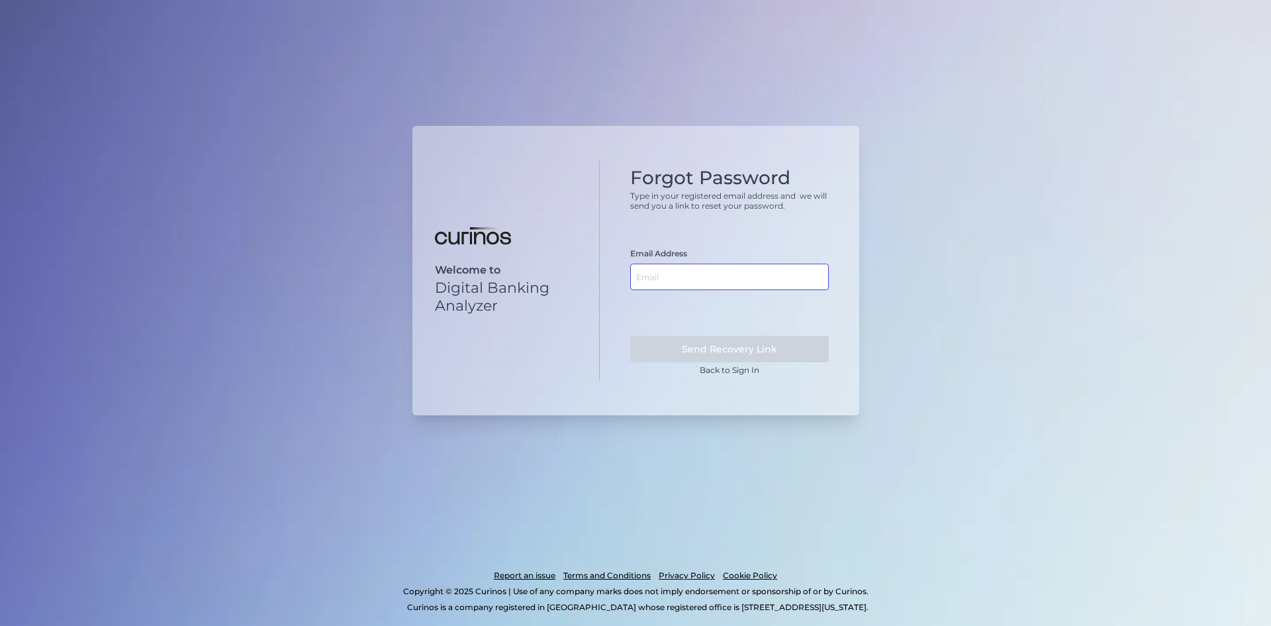
click at [706, 285] on input "text" at bounding box center [729, 277] width 199 height 26
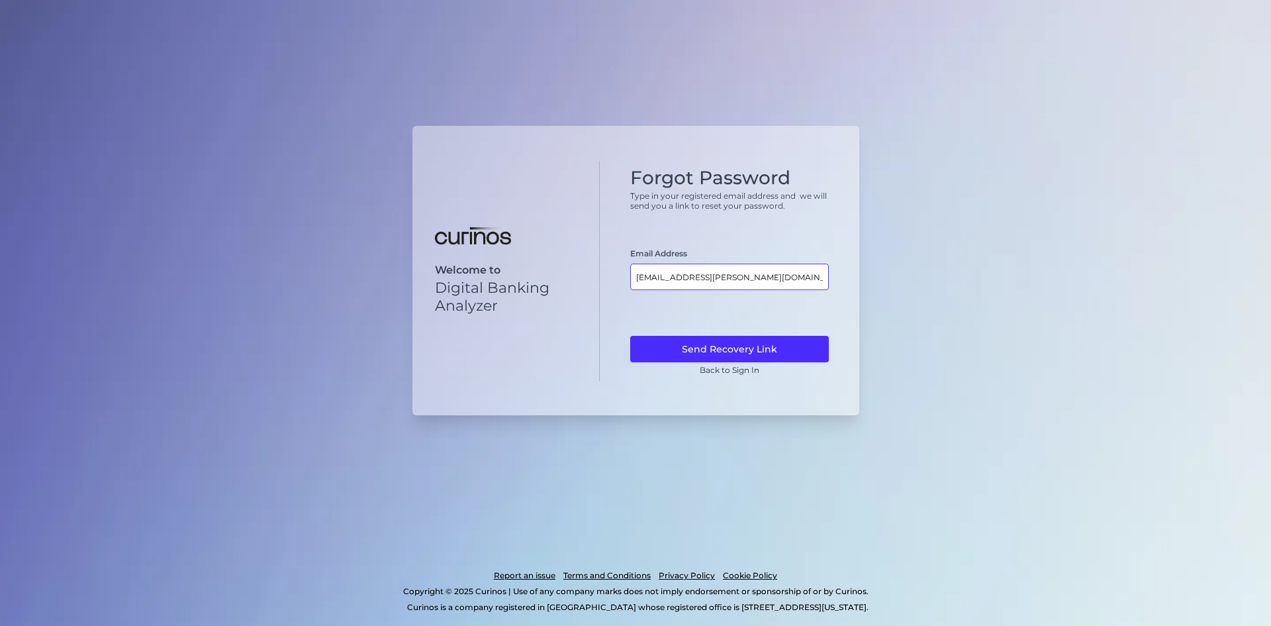
click at [667, 279] on input "[EMAIL_ADDRESS][PERSON_NAME][DOMAIN_NAME]" at bounding box center [729, 277] width 199 height 26
type input "[EMAIL_ADDRESS][PERSON_NAME][DOMAIN_NAME]"
click at [718, 349] on button "Send Recovery Link" at bounding box center [729, 349] width 199 height 26
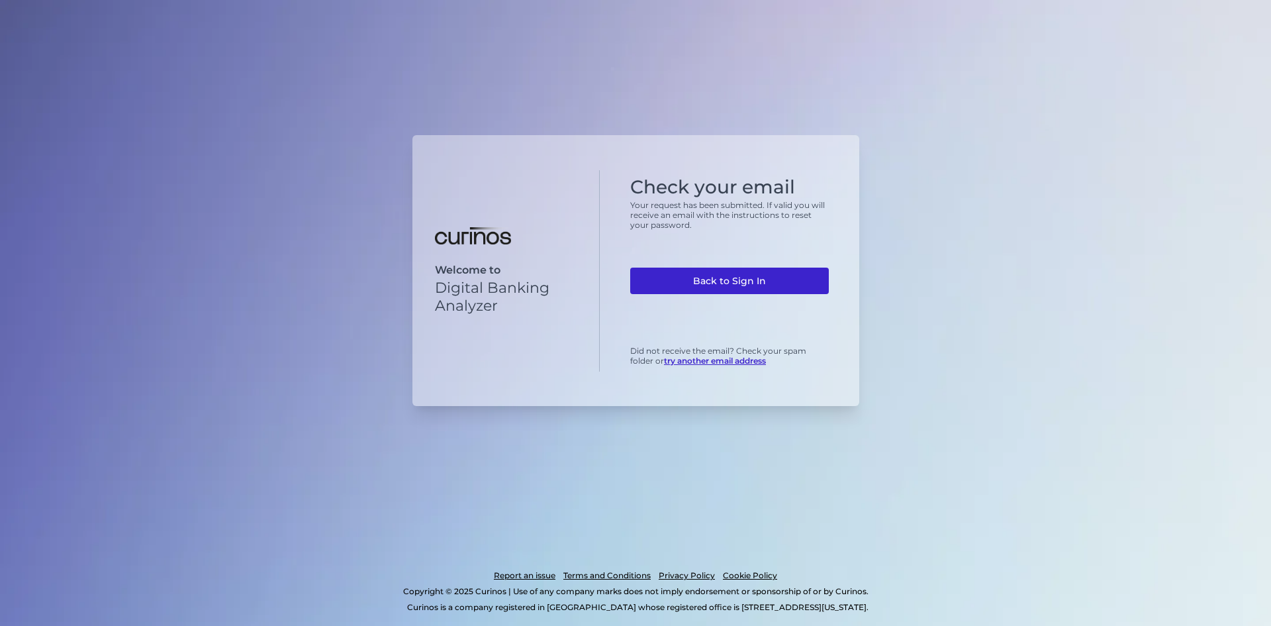
drag, startPoint x: 732, startPoint y: 280, endPoint x: 738, endPoint y: 283, distance: 7.1
click at [732, 280] on link "Back to Sign In" at bounding box center [729, 281] width 199 height 26
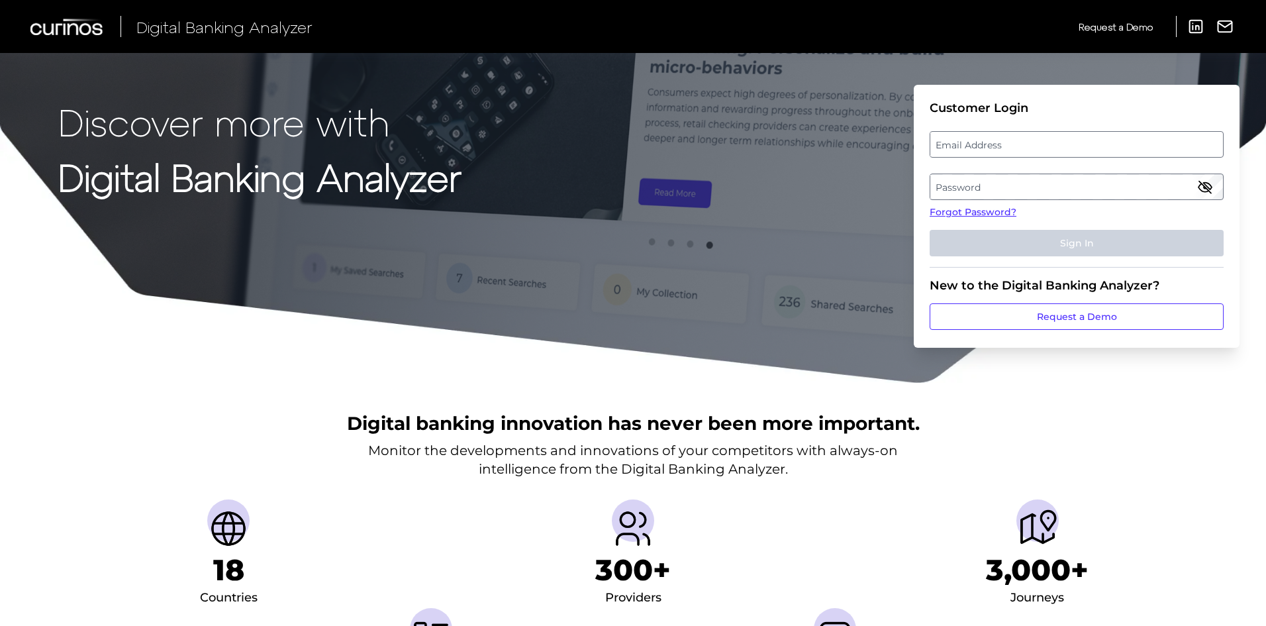
click at [1004, 140] on label "Email Address" at bounding box center [1076, 144] width 292 height 24
click at [1004, 140] on input "email" at bounding box center [1077, 144] width 294 height 26
type input "[EMAIL_ADDRESS][PERSON_NAME][DOMAIN_NAME]"
click at [979, 182] on label "Password" at bounding box center [1076, 187] width 292 height 24
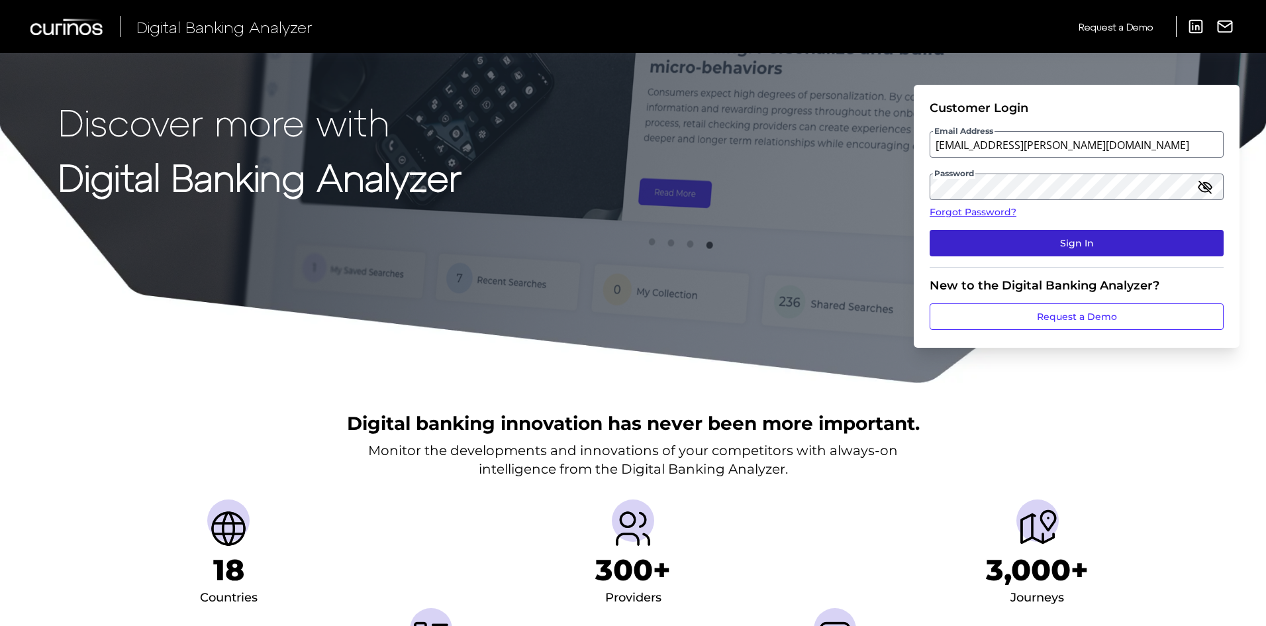
click at [949, 246] on button "Sign In" at bounding box center [1077, 243] width 294 height 26
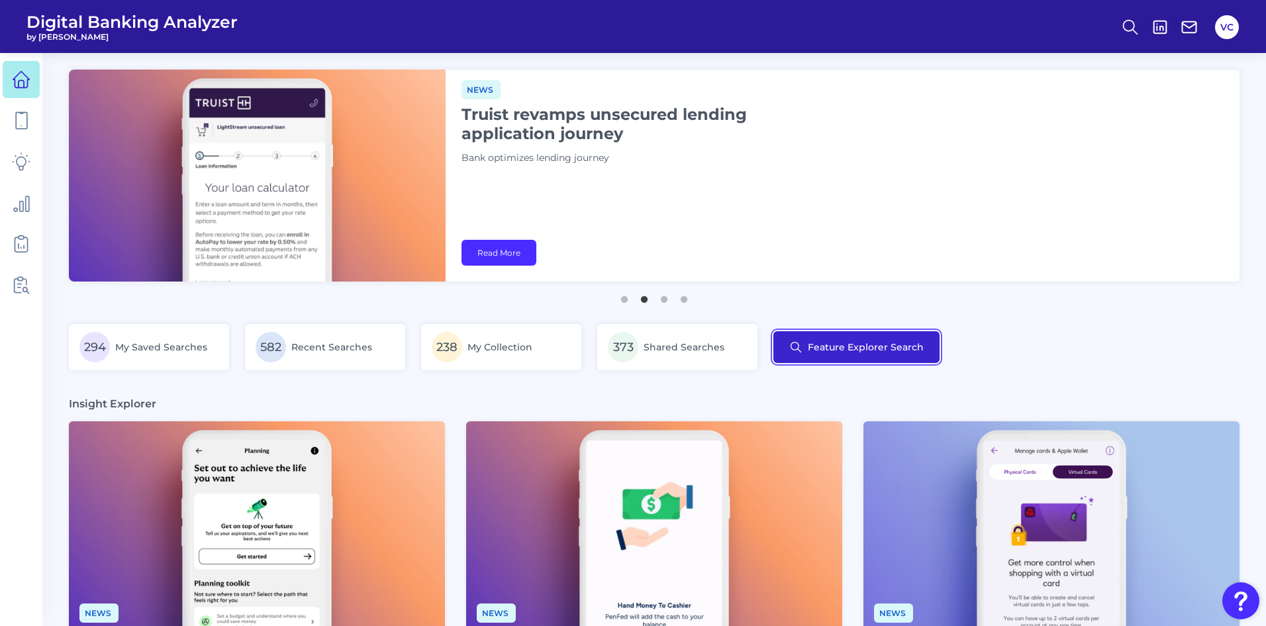
click at [807, 340] on button "Feature Explorer Search" at bounding box center [856, 347] width 166 height 32
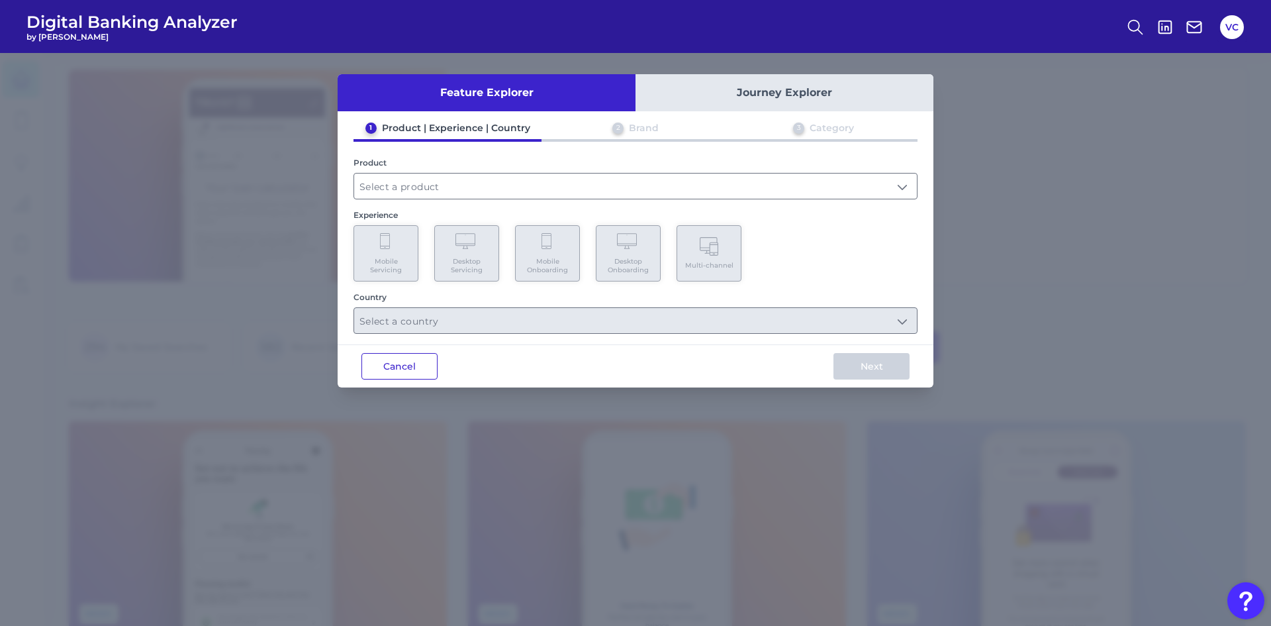
click at [420, 362] on button "Cancel" at bounding box center [400, 366] width 76 height 26
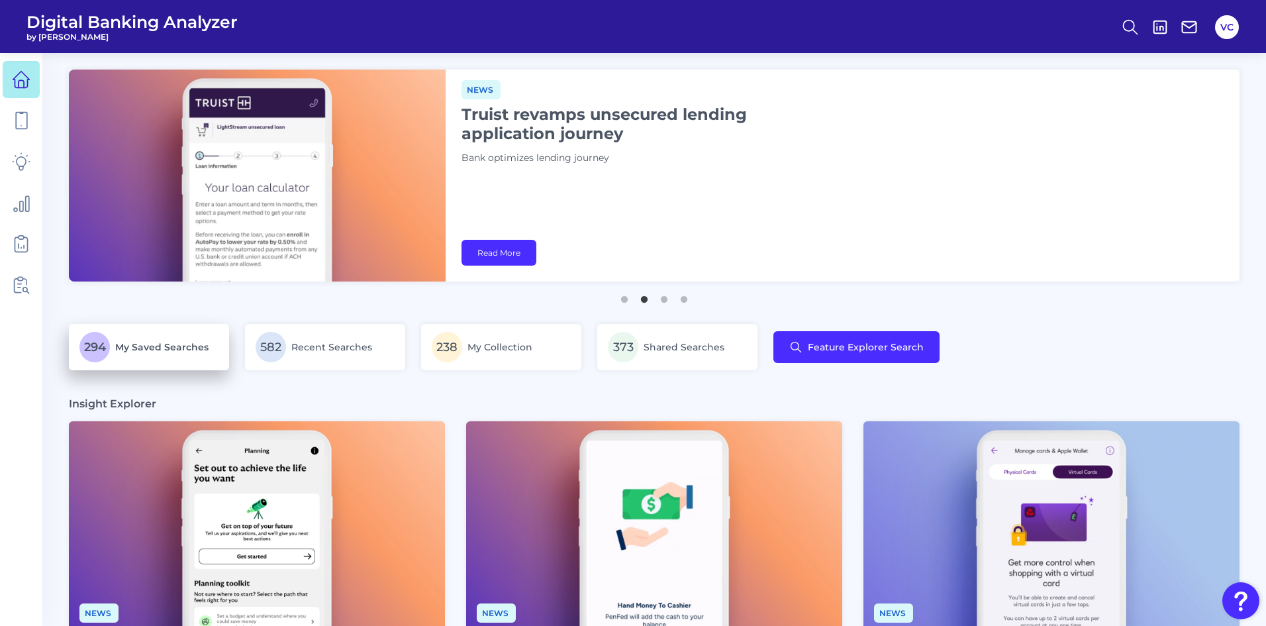
click at [166, 347] on span "My Saved Searches" at bounding box center [161, 347] width 93 height 12
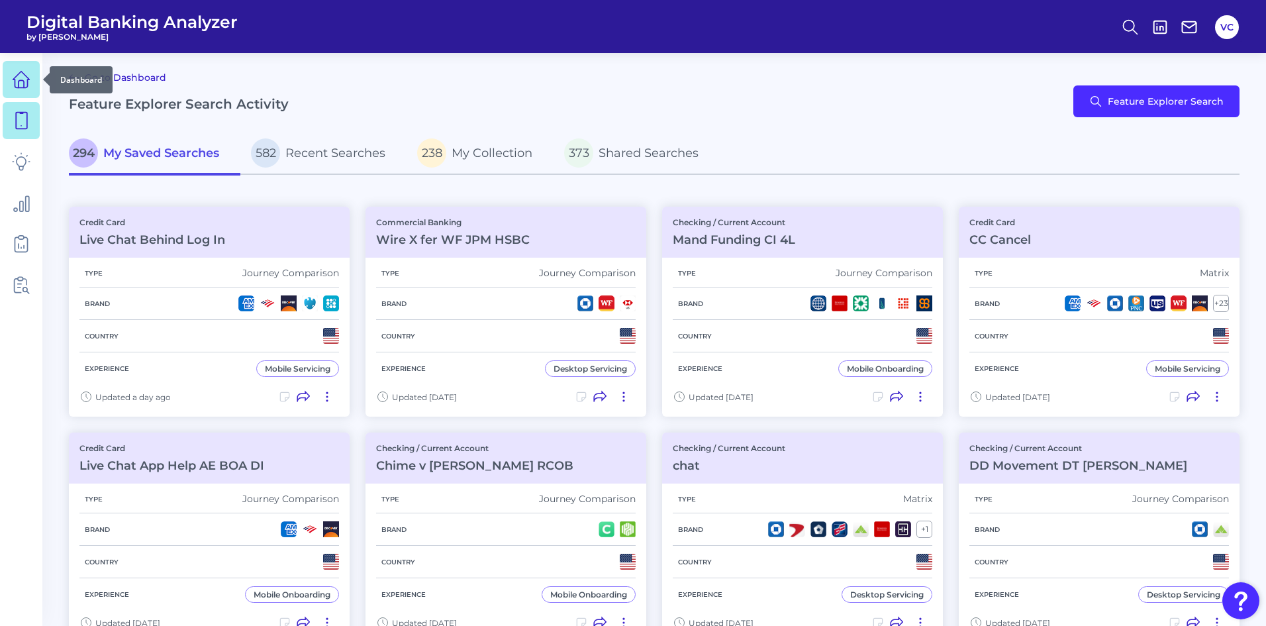
click at [17, 78] on icon at bounding box center [21, 79] width 19 height 19
